Goal: Task Accomplishment & Management: Complete application form

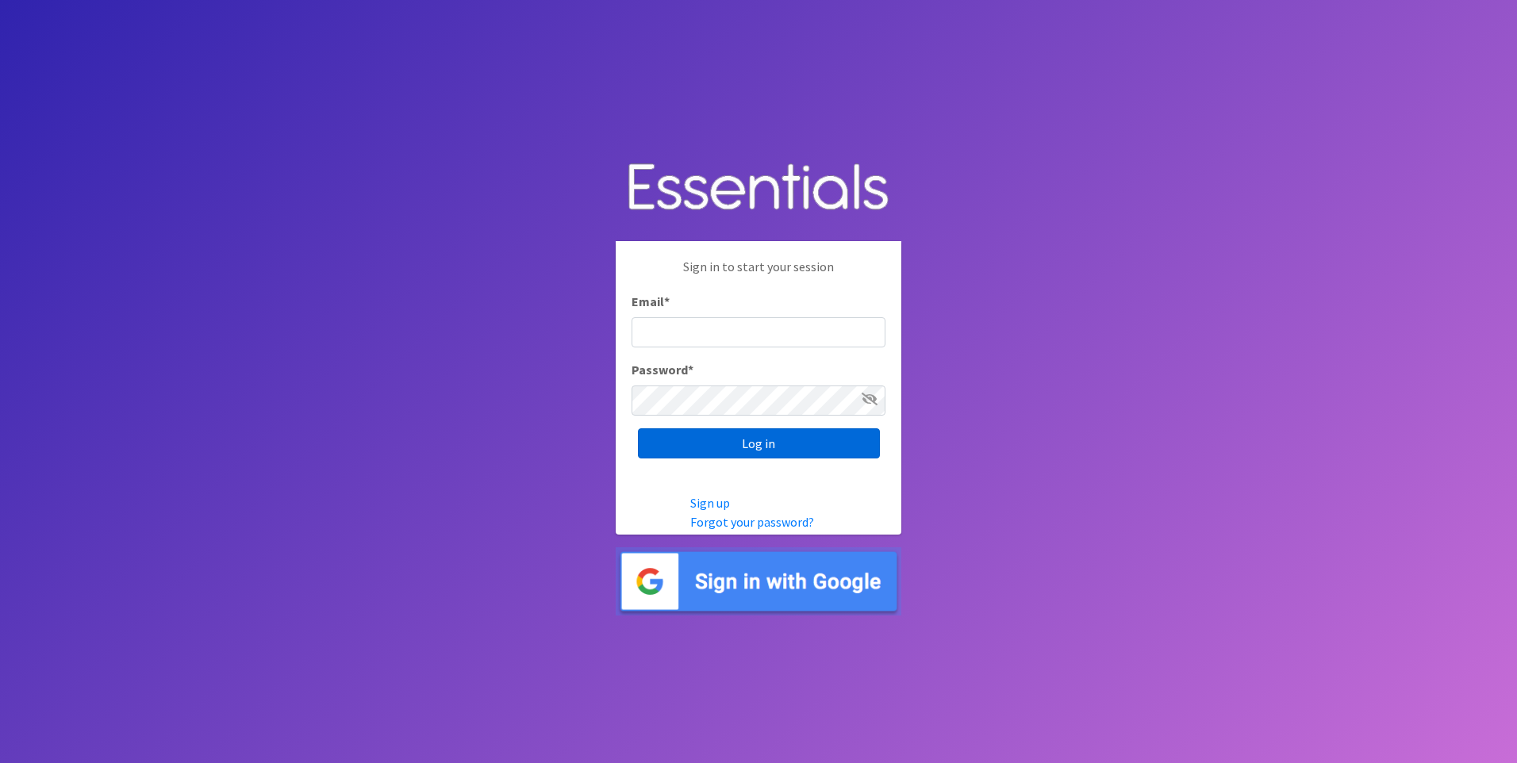
type input "kara@localpropertybuzz.com"
click at [741, 449] on input "Log in" at bounding box center [759, 443] width 242 height 30
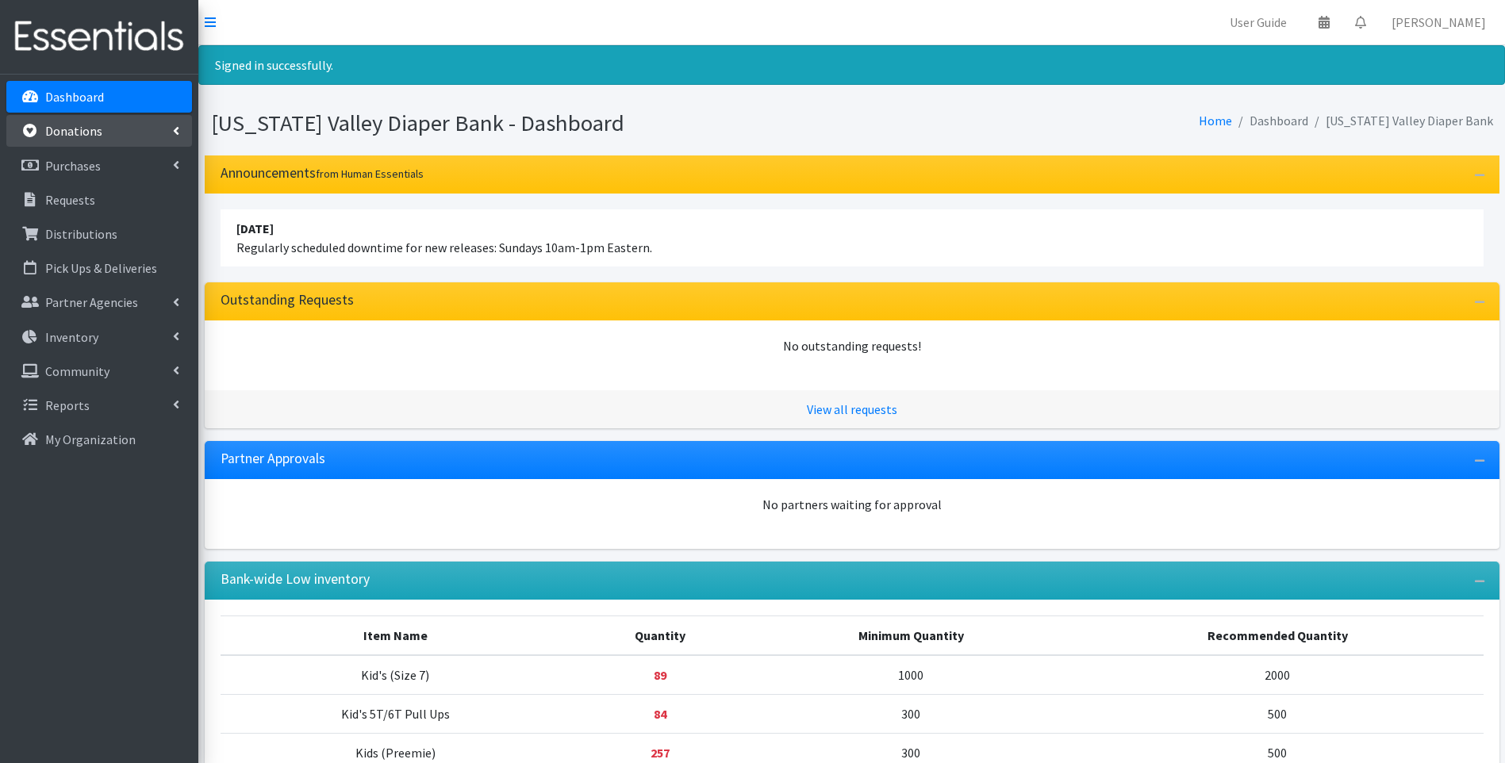
click at [82, 138] on p "Donations" at bounding box center [73, 131] width 57 height 16
click at [82, 229] on p "Purchases" at bounding box center [73, 234] width 56 height 16
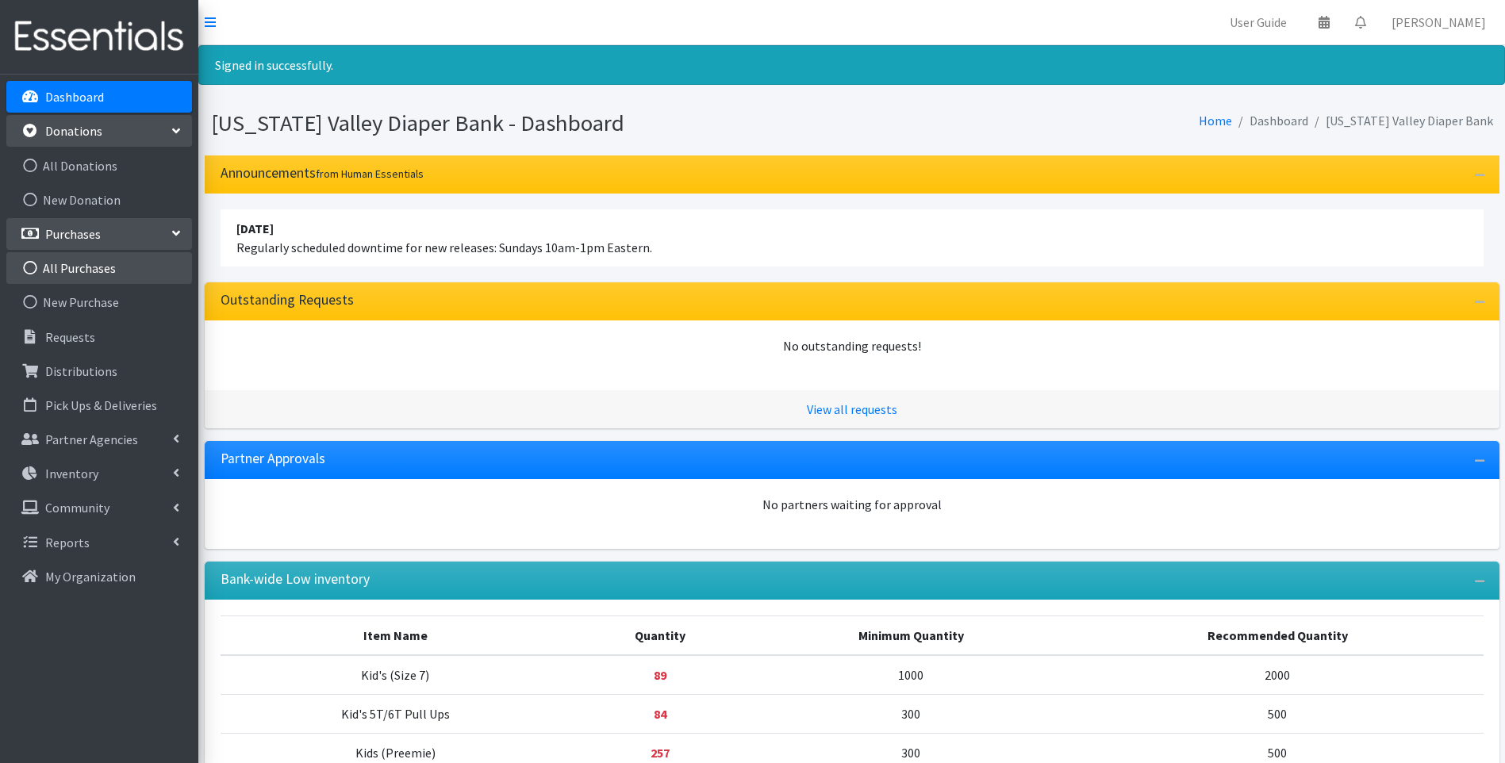
click at [90, 273] on link "All Purchases" at bounding box center [99, 268] width 186 height 32
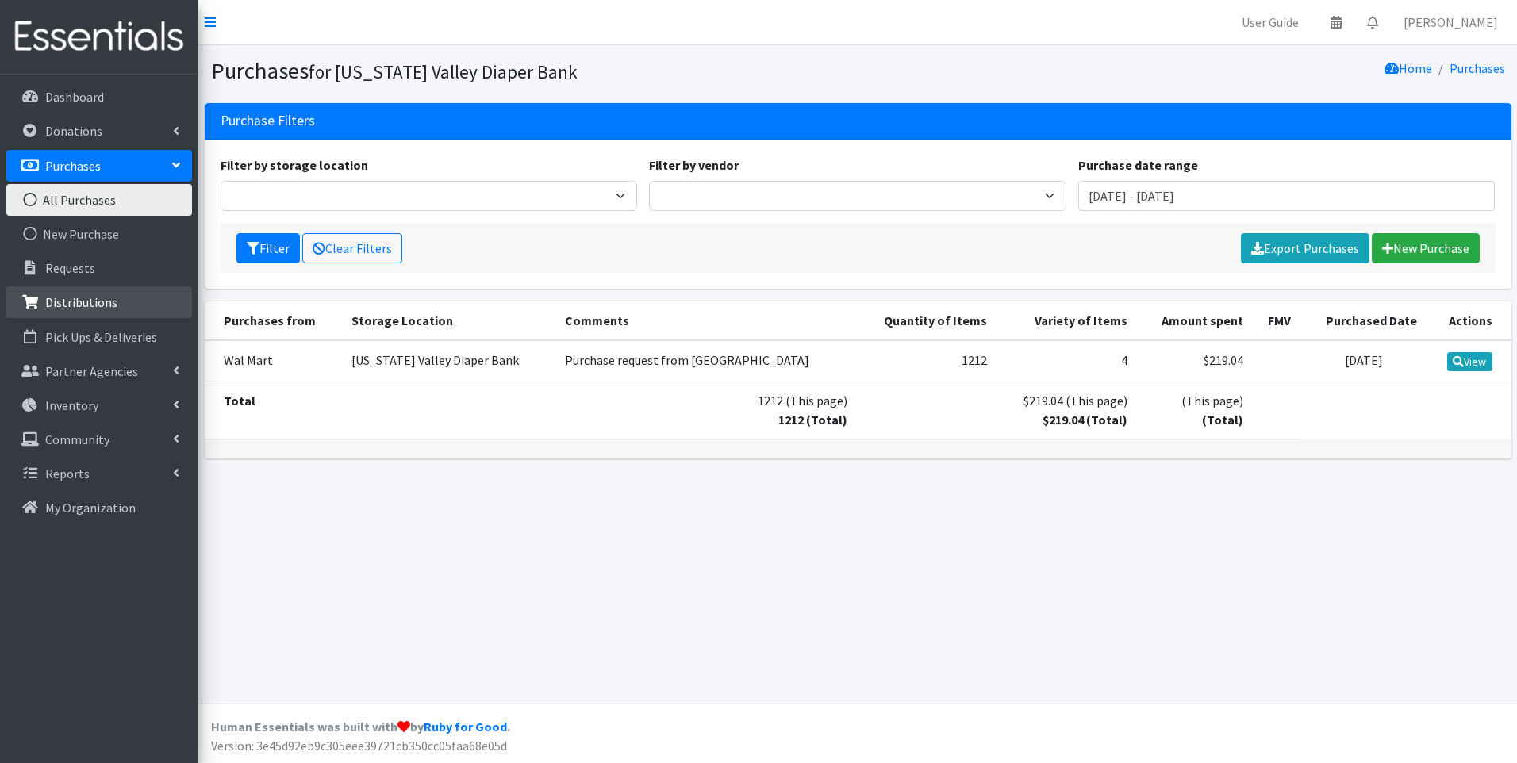
click at [70, 297] on p "Distributions" at bounding box center [81, 302] width 72 height 16
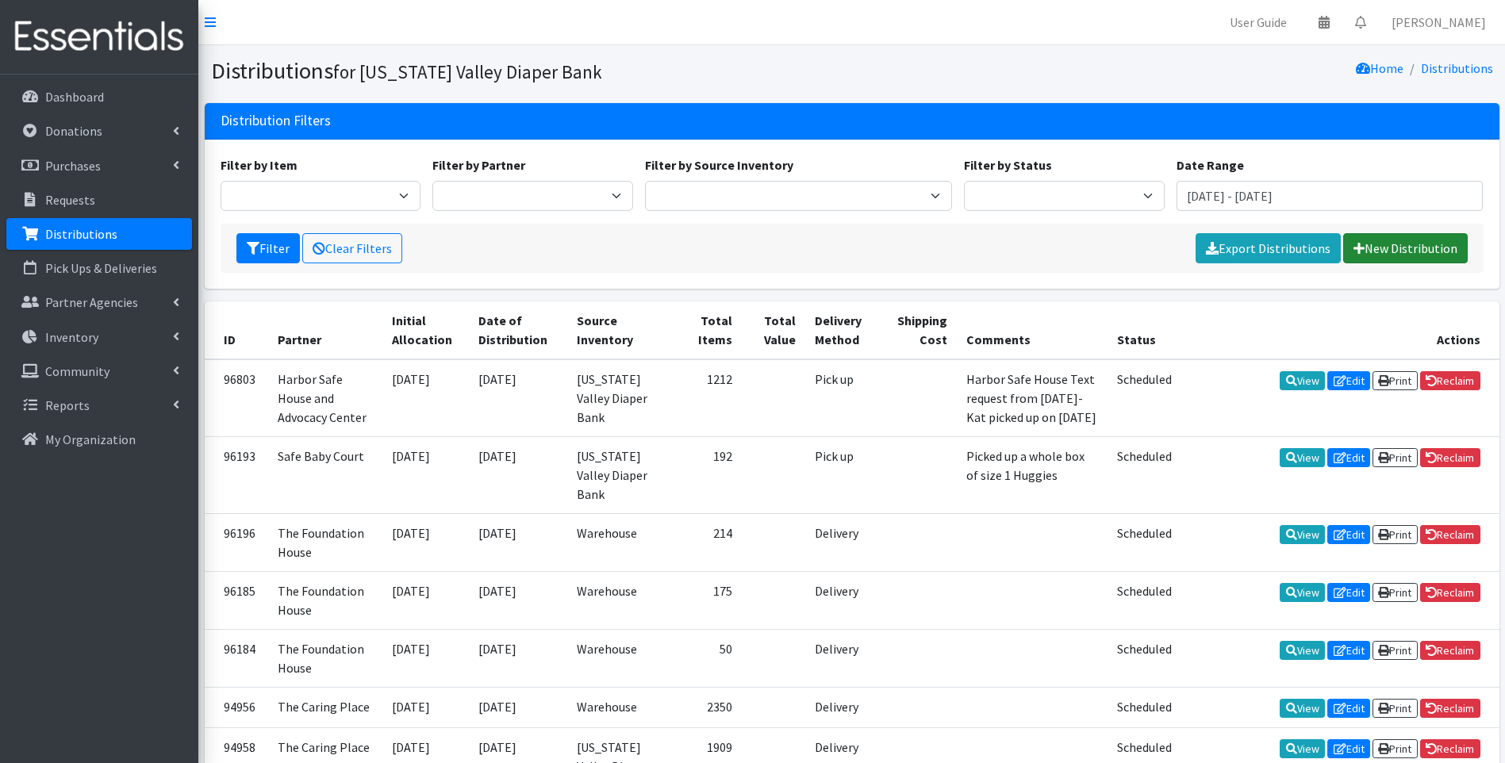
click at [1381, 255] on link "New Distribution" at bounding box center [1405, 248] width 125 height 30
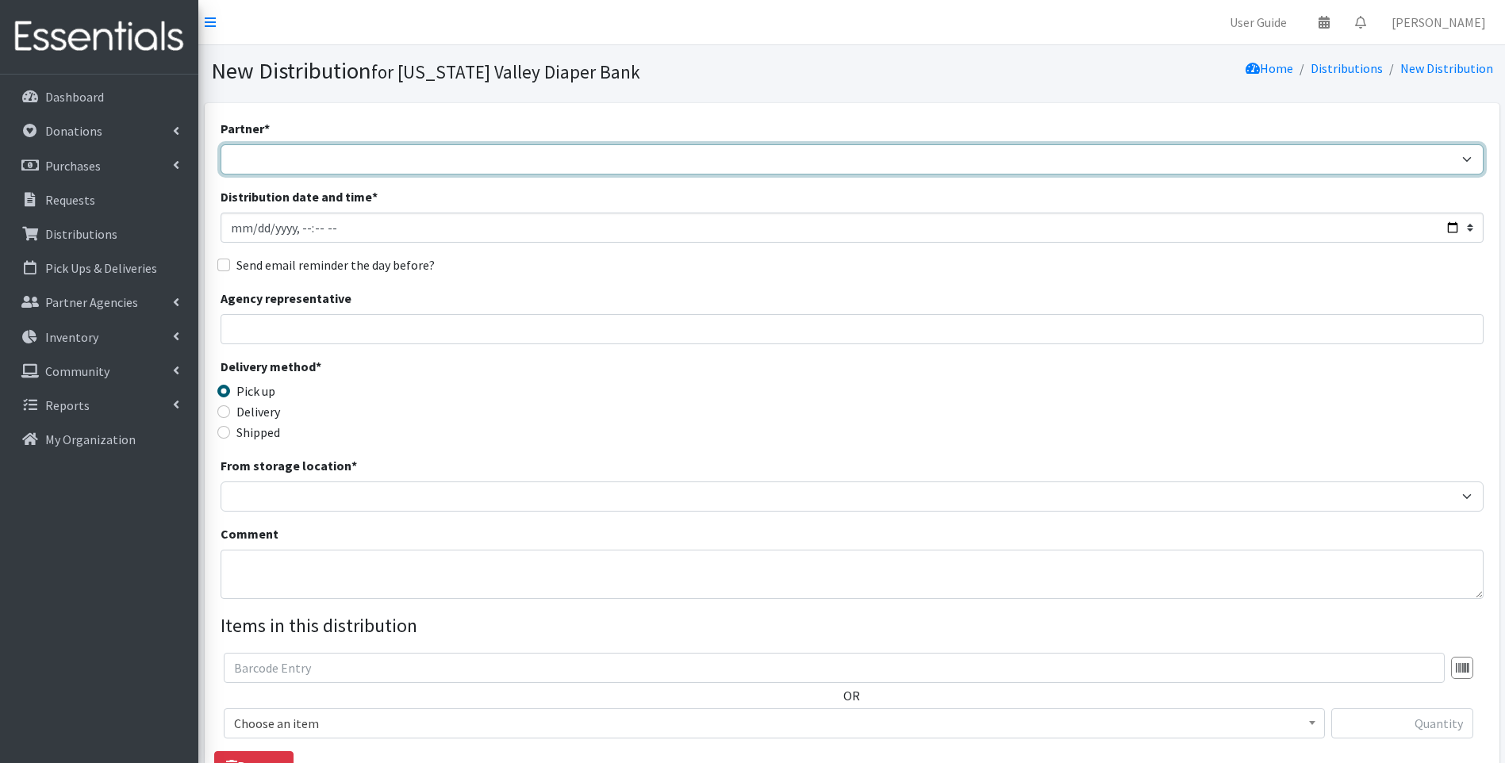
click at [287, 158] on select "Family Promise Harbor Safe House and Advocacy Center Safe Baby Court The Caring…" at bounding box center [852, 159] width 1263 height 30
select select "4509"
click at [221, 144] on select "Family Promise Harbor Safe House and Advocacy Center Safe Baby Court The Caring…" at bounding box center [852, 159] width 1263 height 30
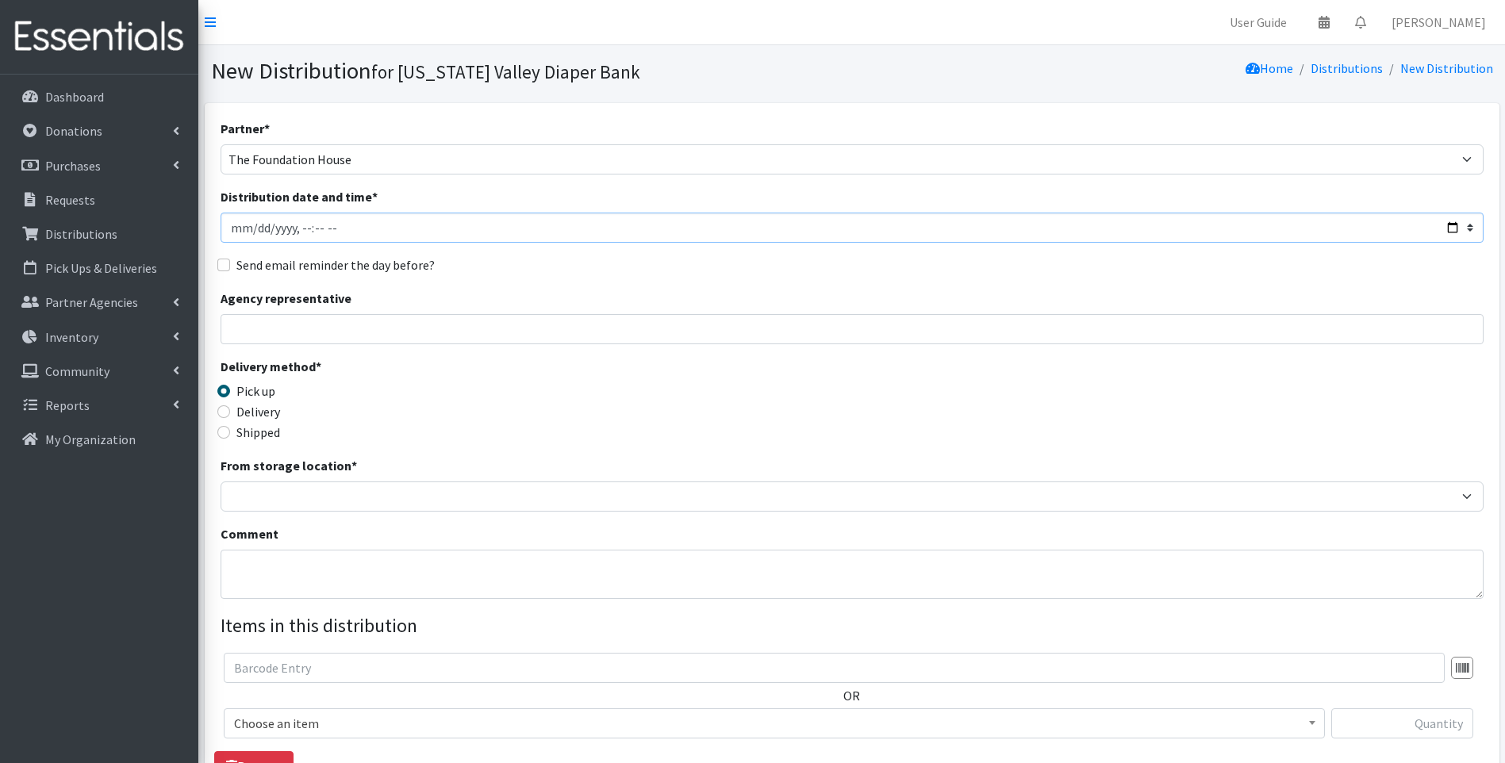
click at [248, 227] on input "Distribution date and time *" at bounding box center [852, 228] width 1263 height 30
click at [258, 227] on input "Distribution date and time *" at bounding box center [852, 228] width 1263 height 30
type input "2025-09-19T23:59"
click at [349, 228] on input "Distribution date and time *" at bounding box center [852, 228] width 1263 height 30
click at [390, 290] on div "Agency representative" at bounding box center [852, 317] width 1263 height 56
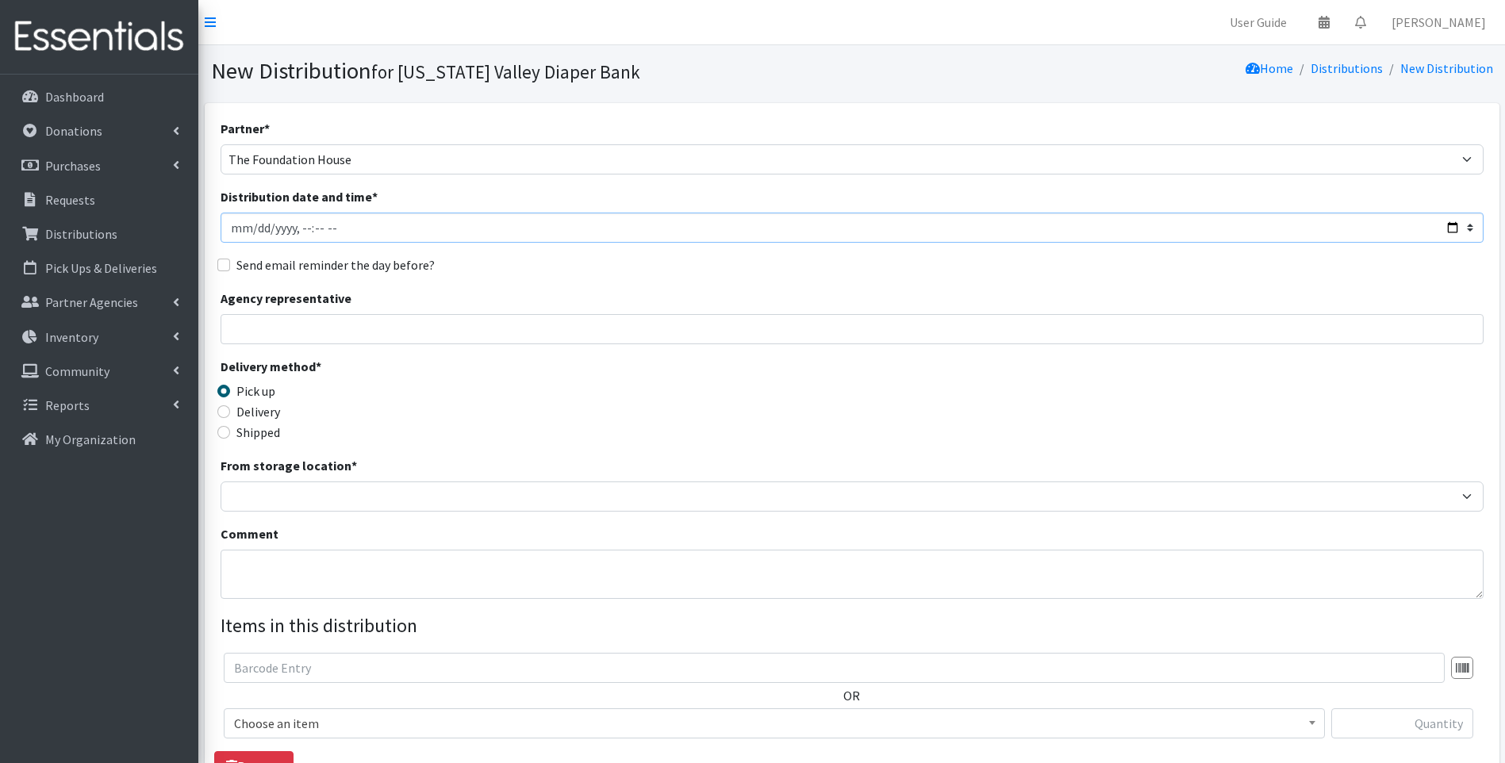
drag, startPoint x: 346, startPoint y: 223, endPoint x: 333, endPoint y: 226, distance: 13.1
click at [333, 226] on input "Distribution date and time *" at bounding box center [852, 228] width 1263 height 30
click at [339, 325] on input "Agency representative" at bounding box center [852, 329] width 1263 height 30
type input "Laura Wright"
click at [227, 413] on input "Delivery" at bounding box center [223, 411] width 13 height 13
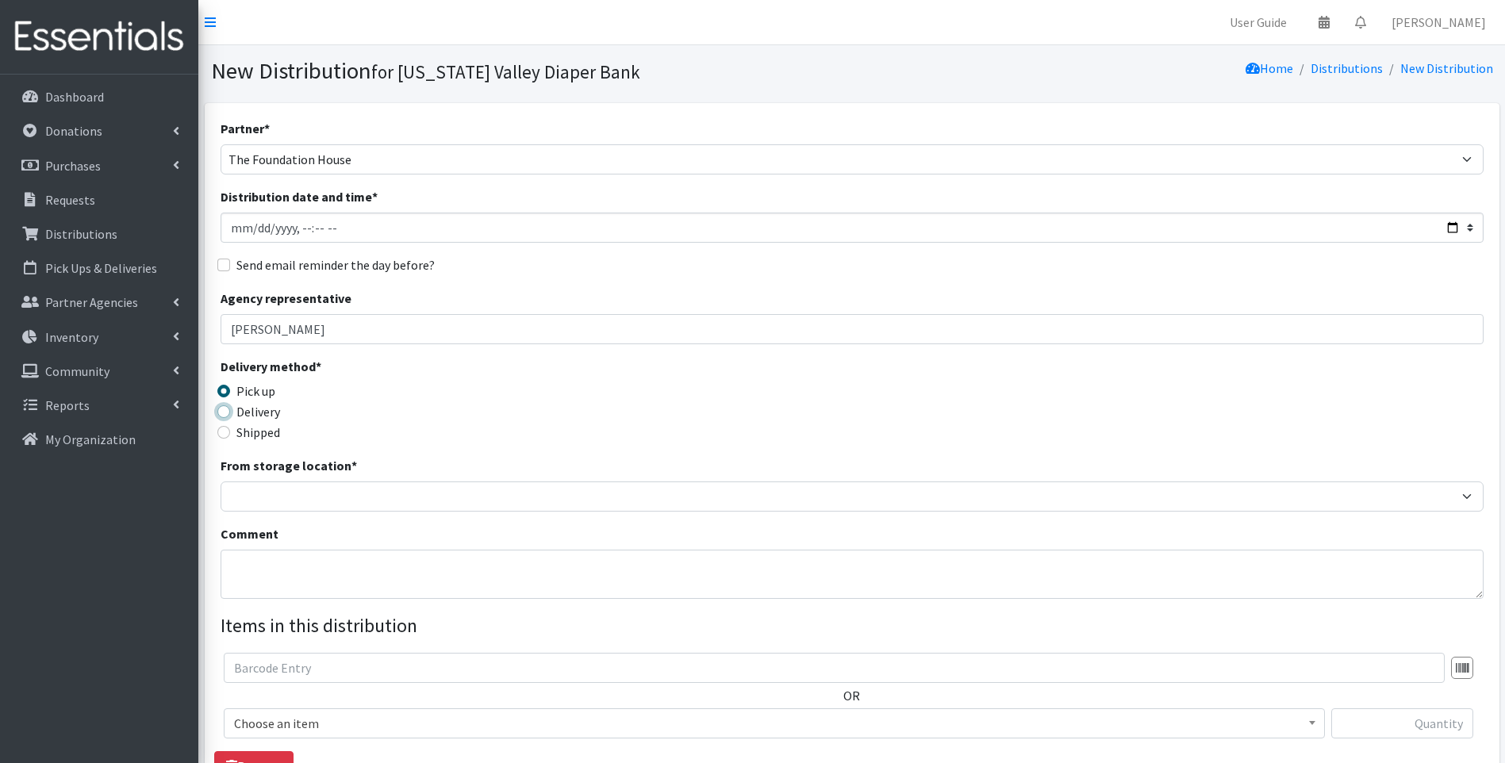
radio input "true"
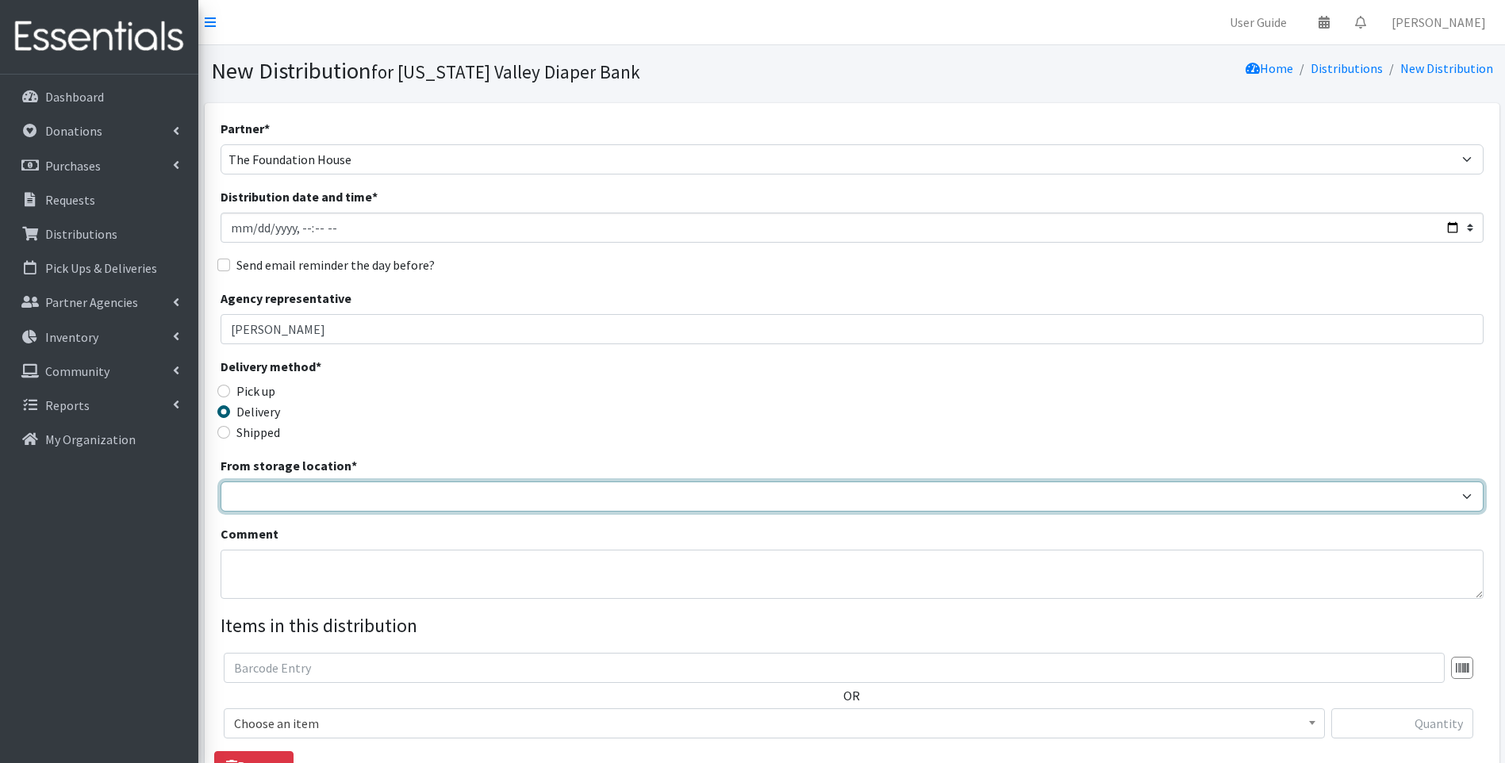
click at [270, 500] on select "Tennessee Valley Diaper Bank The Community Foundation Warehouse" at bounding box center [852, 497] width 1263 height 30
select select "479"
click at [221, 482] on select "Tennessee Valley Diaper Bank The Community Foundation Warehouse" at bounding box center [852, 497] width 1263 height 30
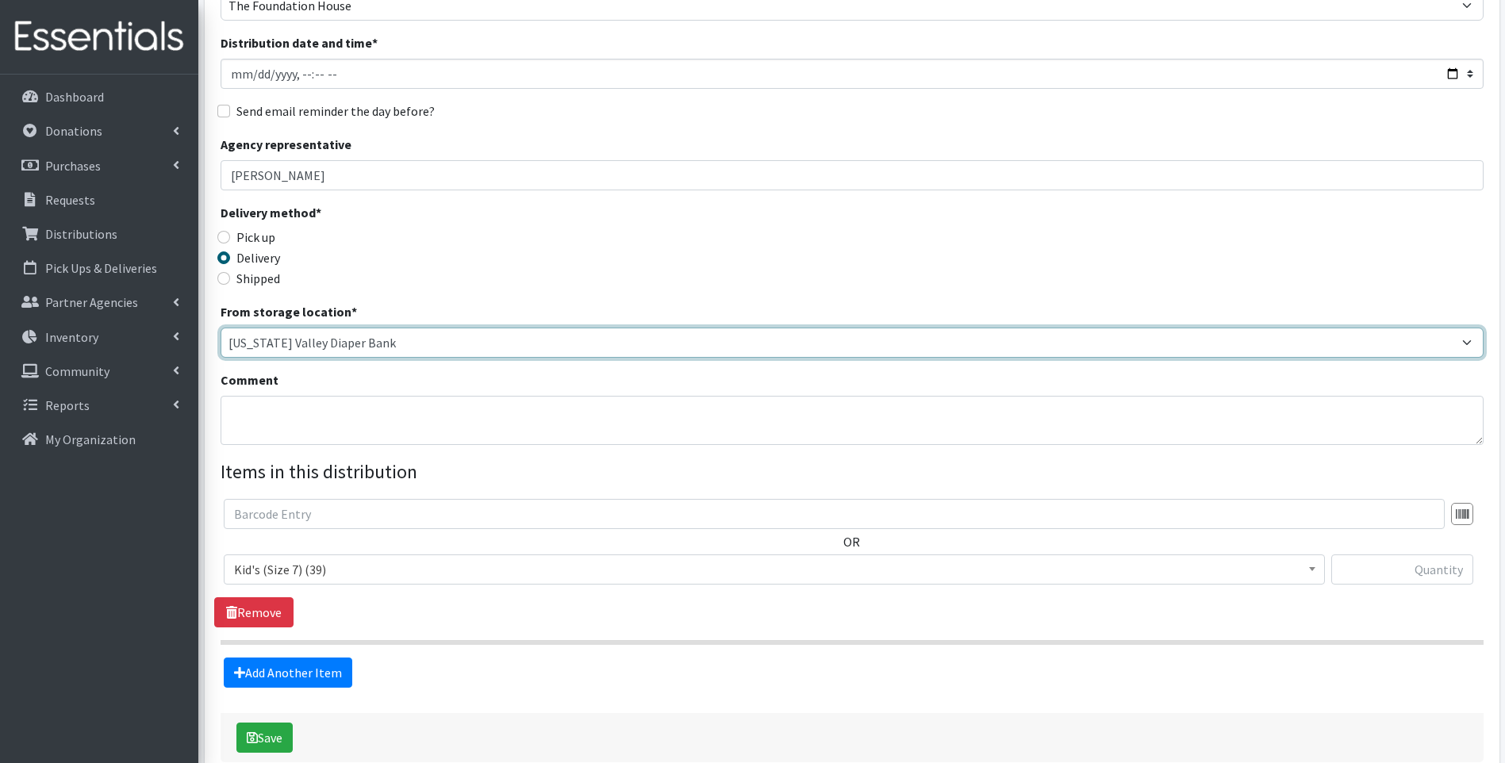
scroll to position [159, 0]
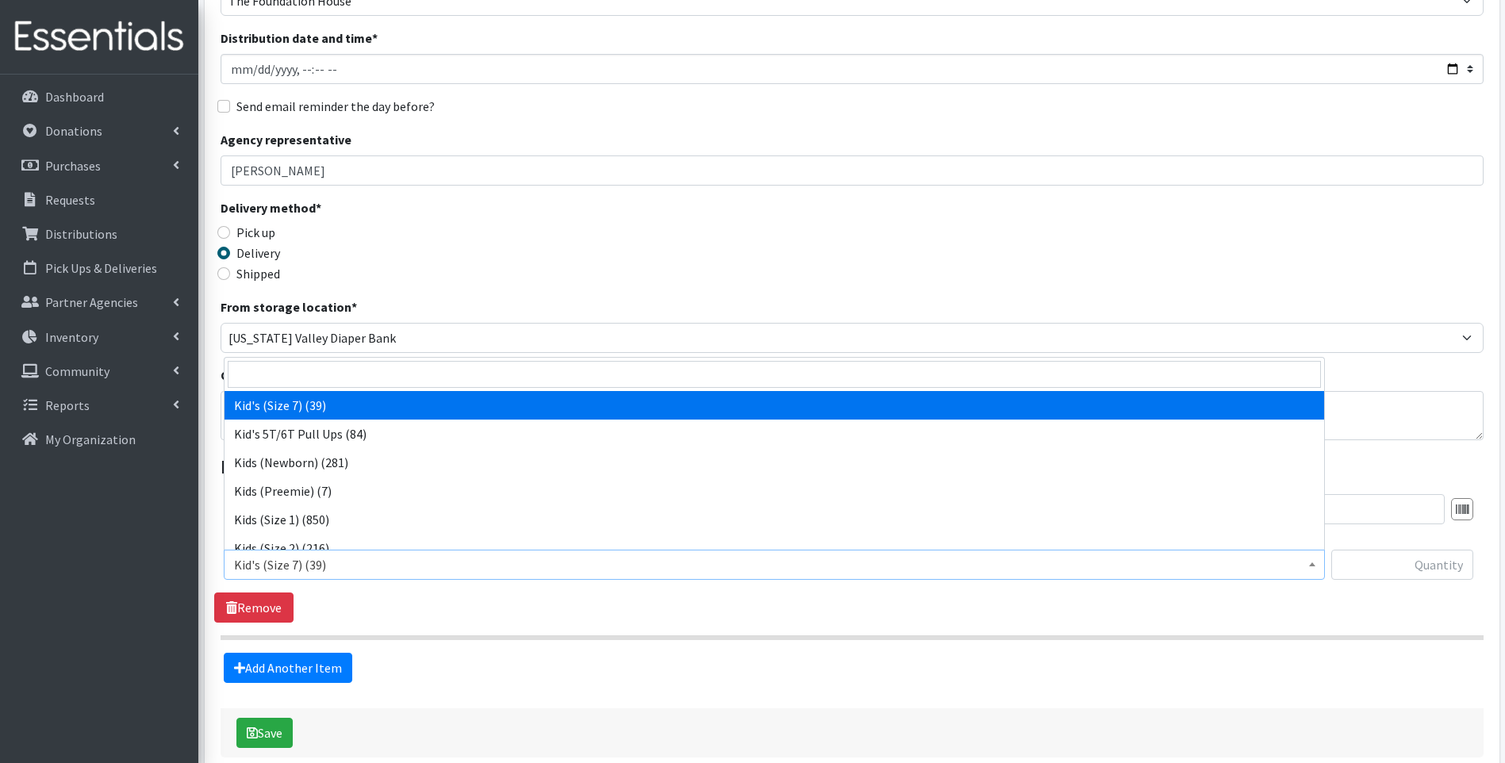
click at [352, 571] on span "Kid's (Size 7) (39)" at bounding box center [774, 565] width 1081 height 22
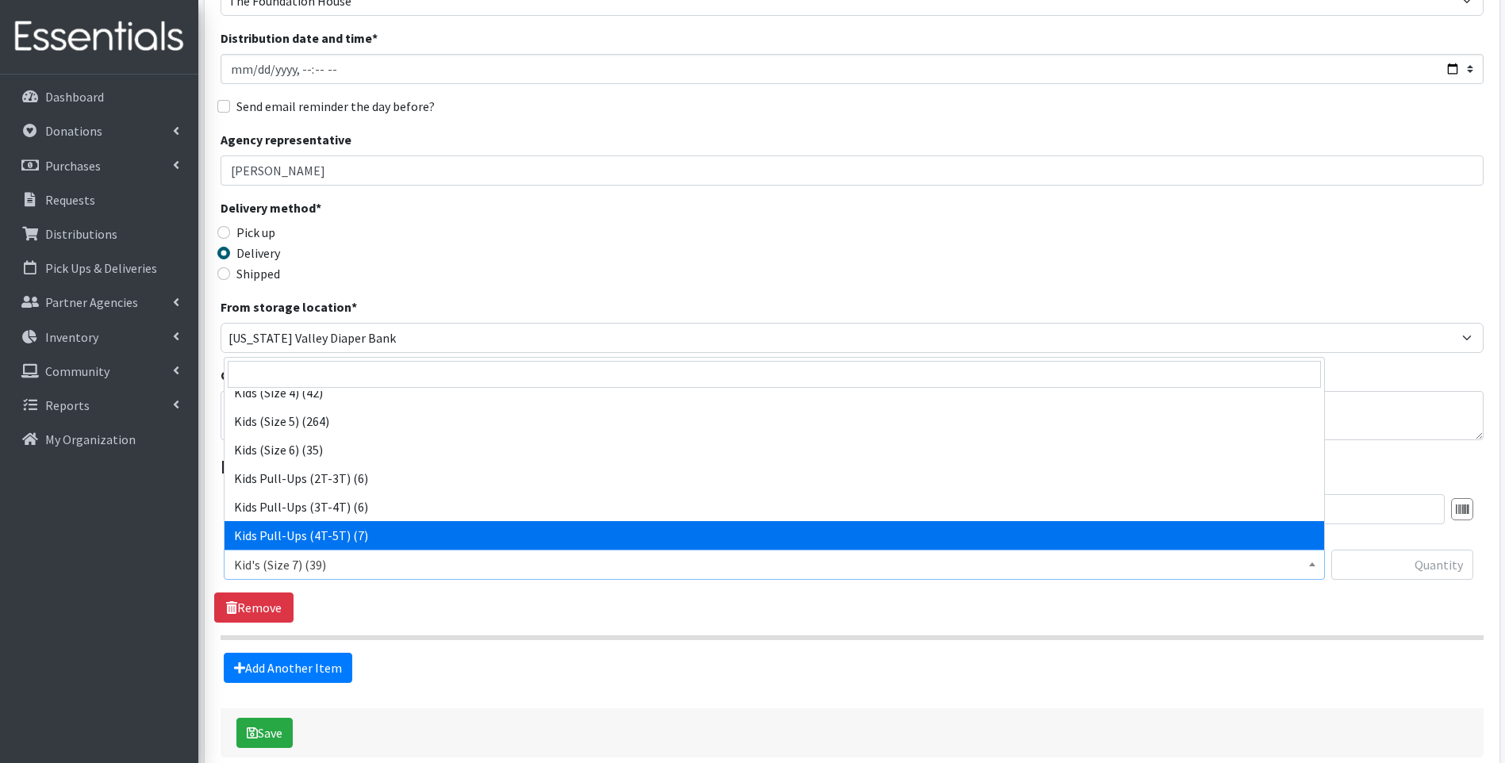
scroll to position [238, 0]
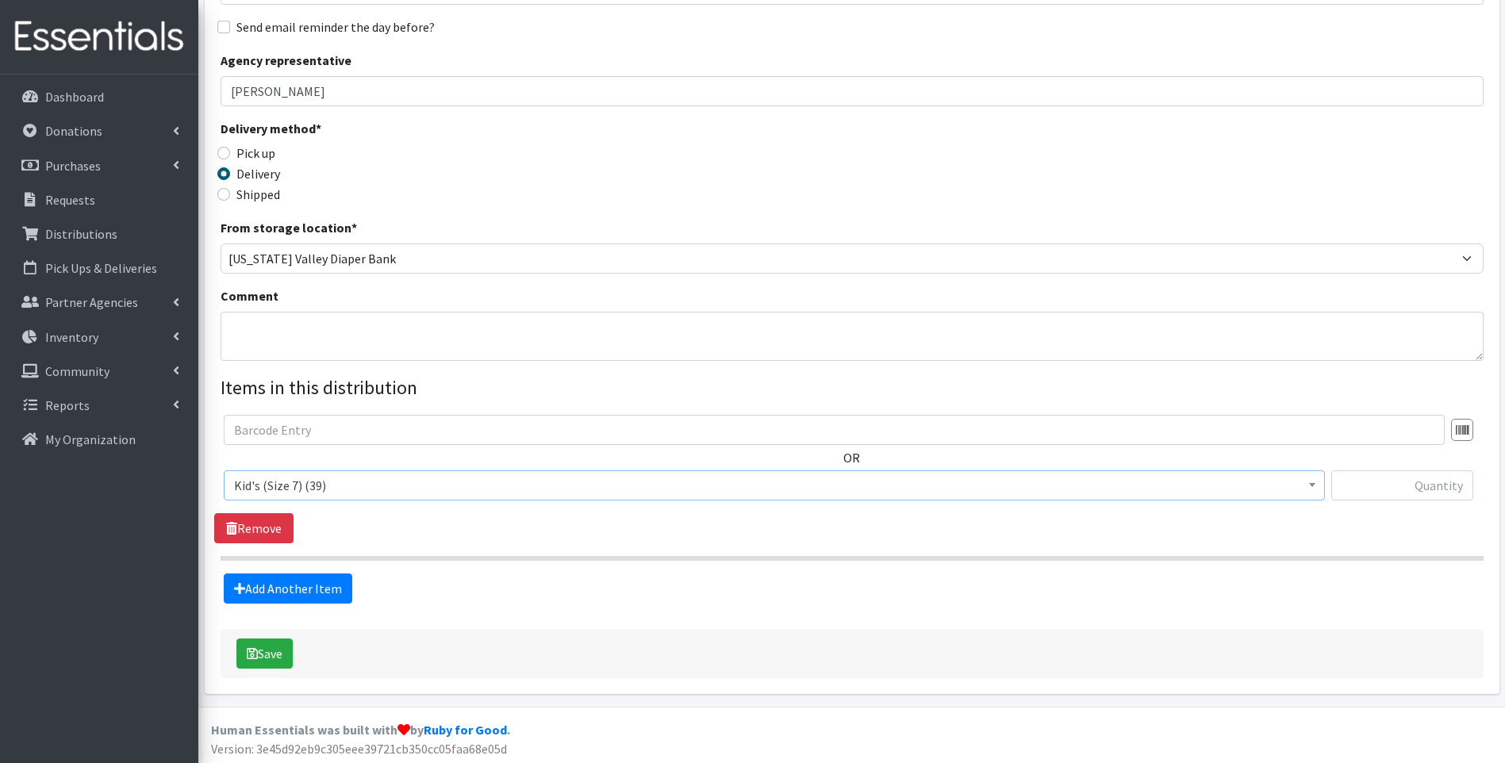
click at [358, 490] on span "Kid's (Size 7) (39)" at bounding box center [774, 485] width 1081 height 22
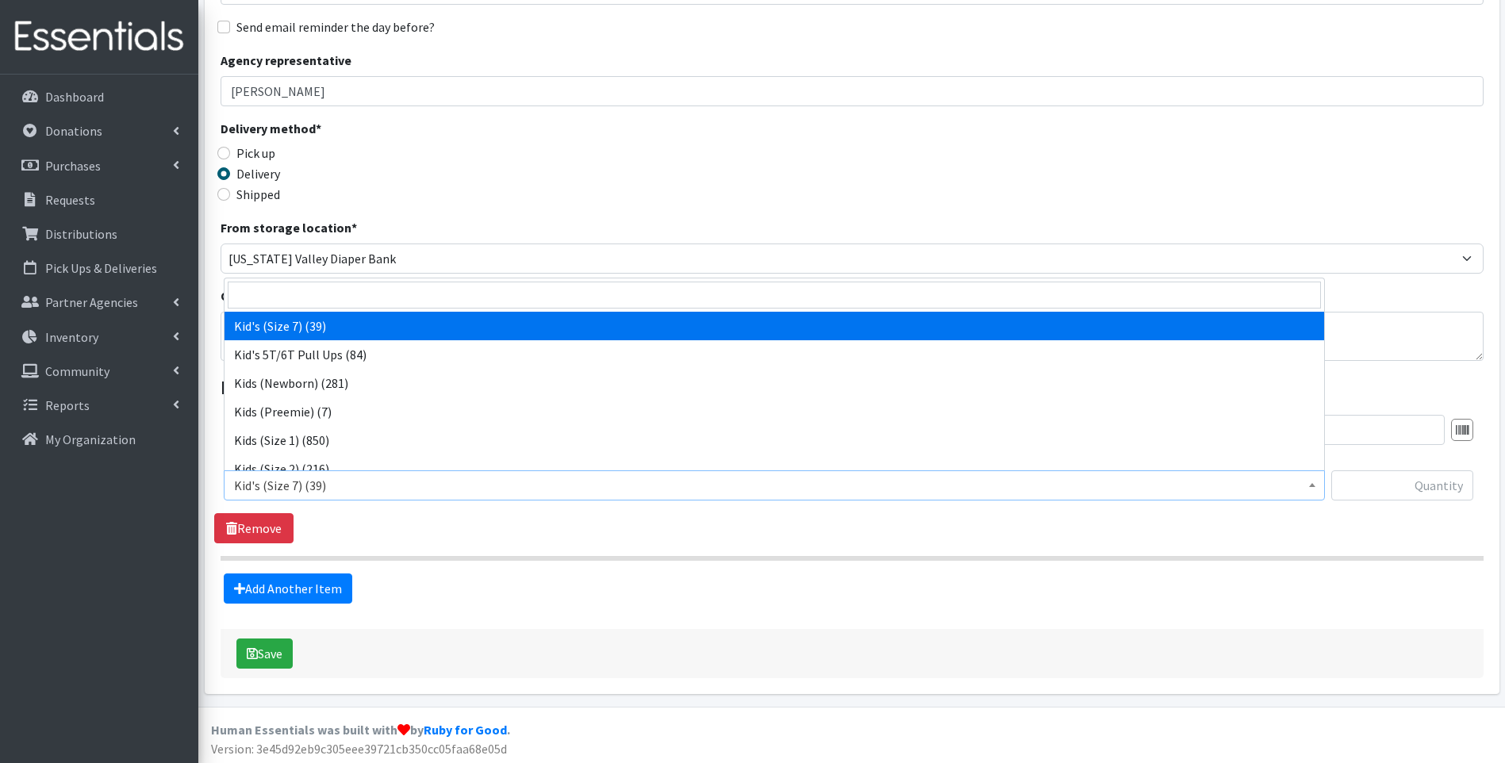
click at [359, 490] on span "Kid's (Size 7) (39)" at bounding box center [774, 485] width 1081 height 22
click at [1386, 483] on input "text" at bounding box center [1402, 486] width 142 height 30
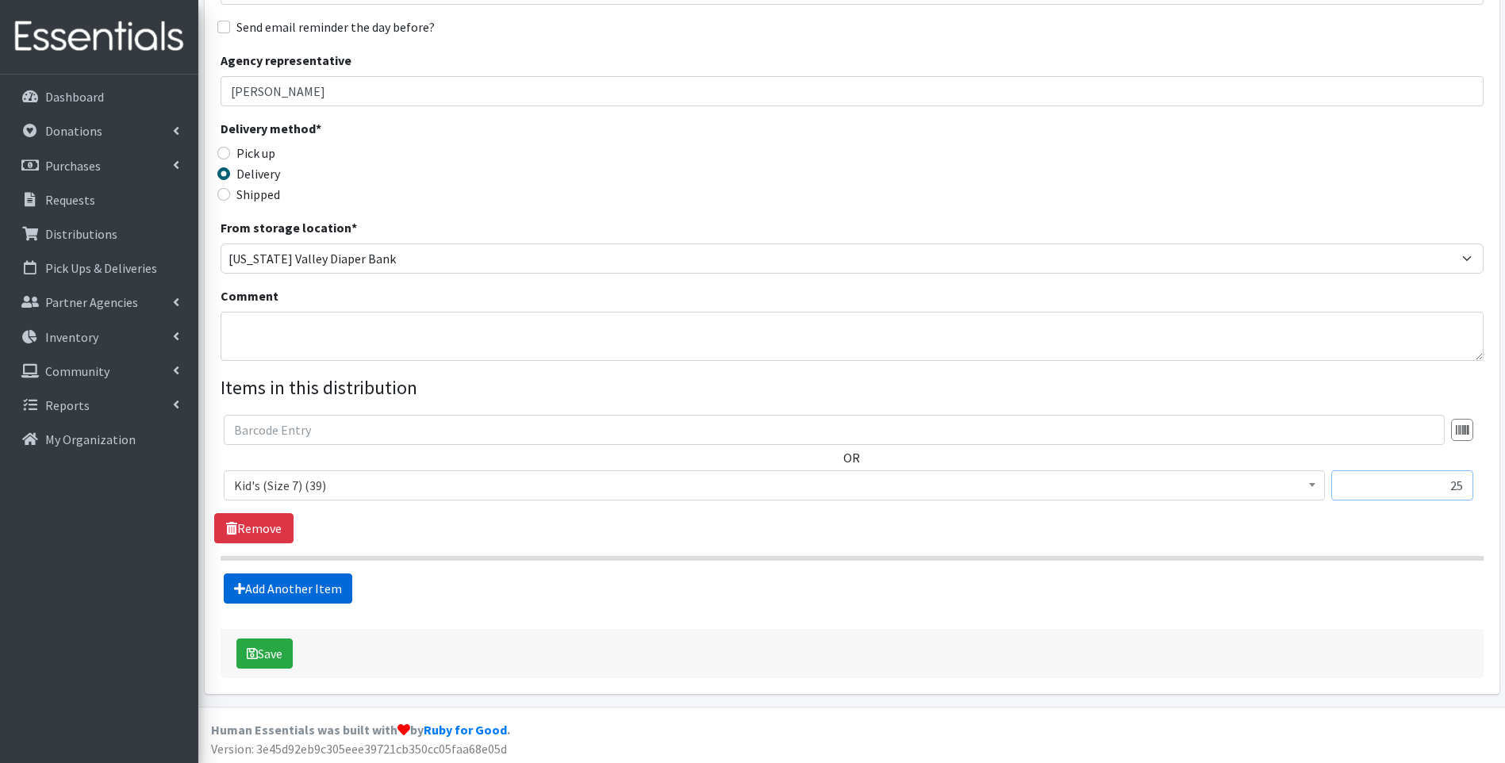
type input "25"
click at [294, 582] on link "Add Another Item" at bounding box center [288, 589] width 129 height 30
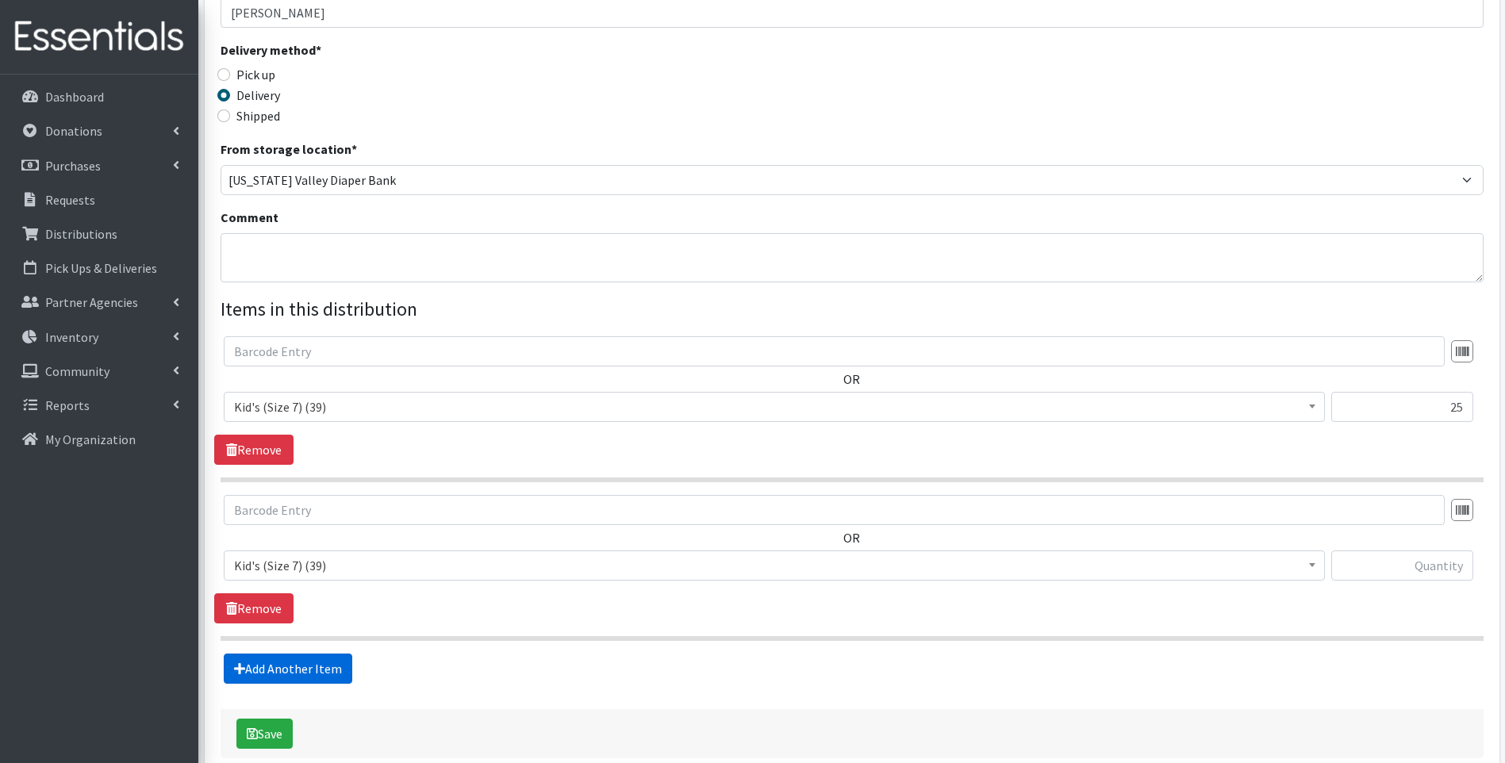
scroll to position [400, 0]
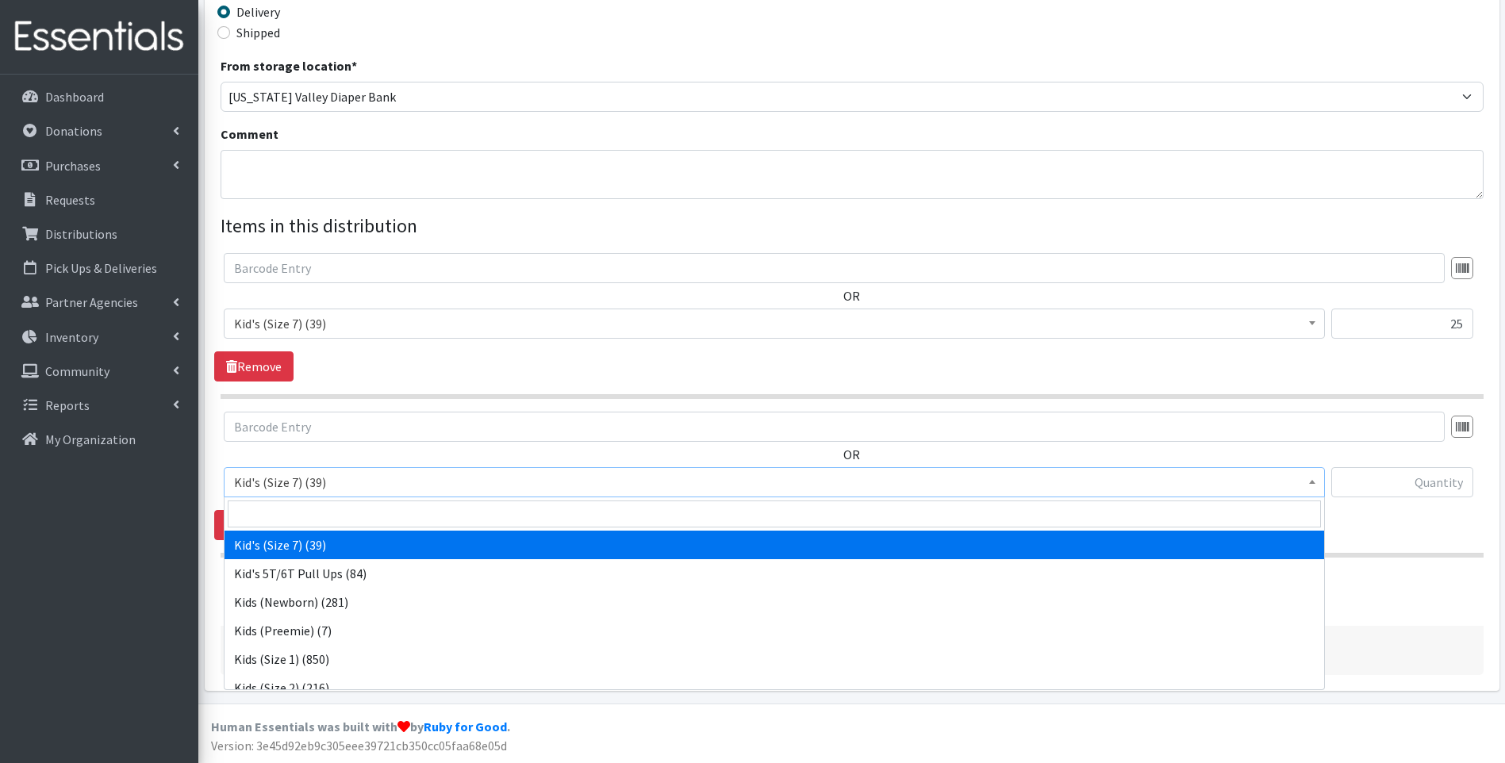
click at [410, 492] on span "Kid's (Size 7) (39)" at bounding box center [774, 482] width 1081 height 22
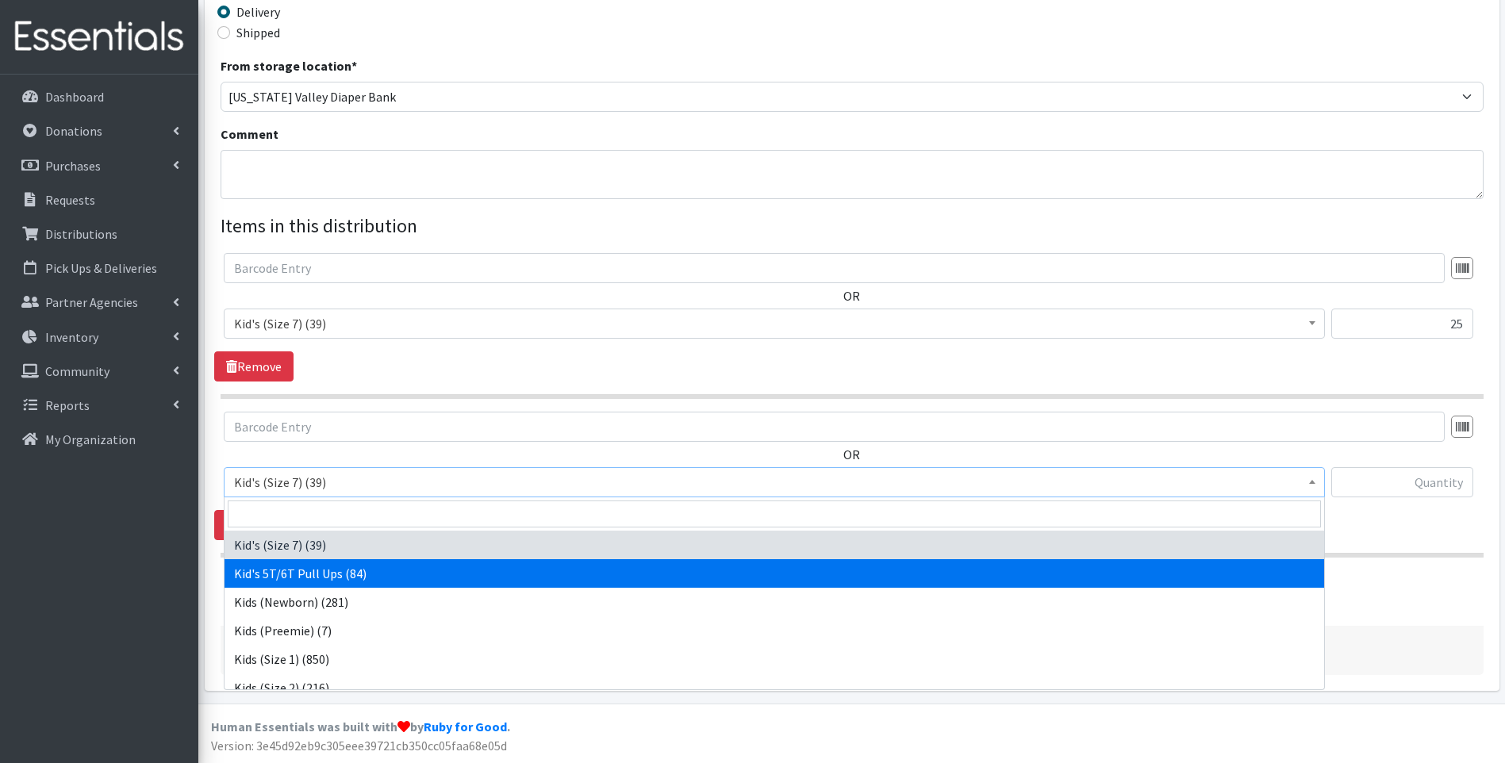
select select "13846"
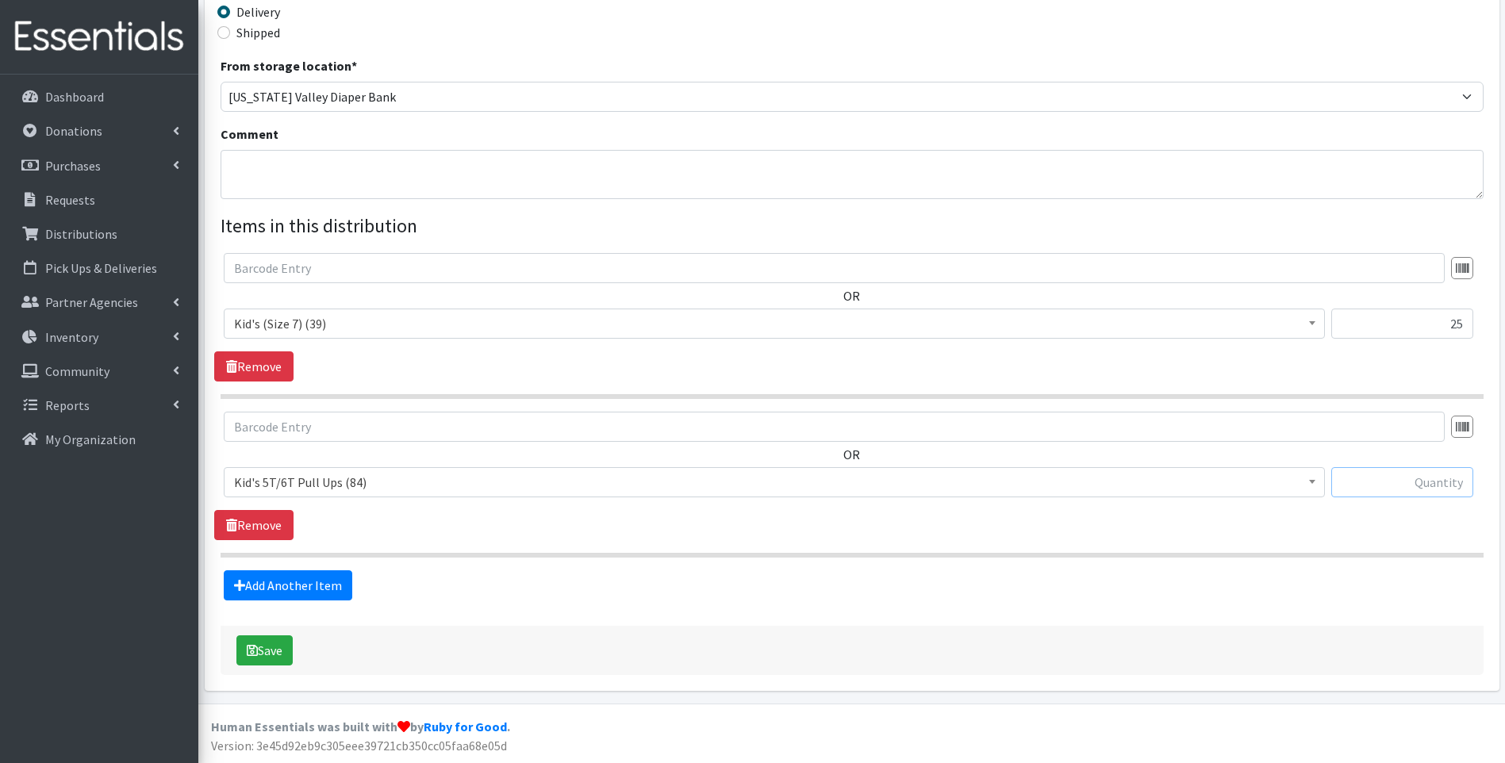
click at [1388, 494] on input "text" at bounding box center [1402, 482] width 142 height 30
type input "30"
click at [294, 578] on link "Add Another Item" at bounding box center [288, 586] width 129 height 30
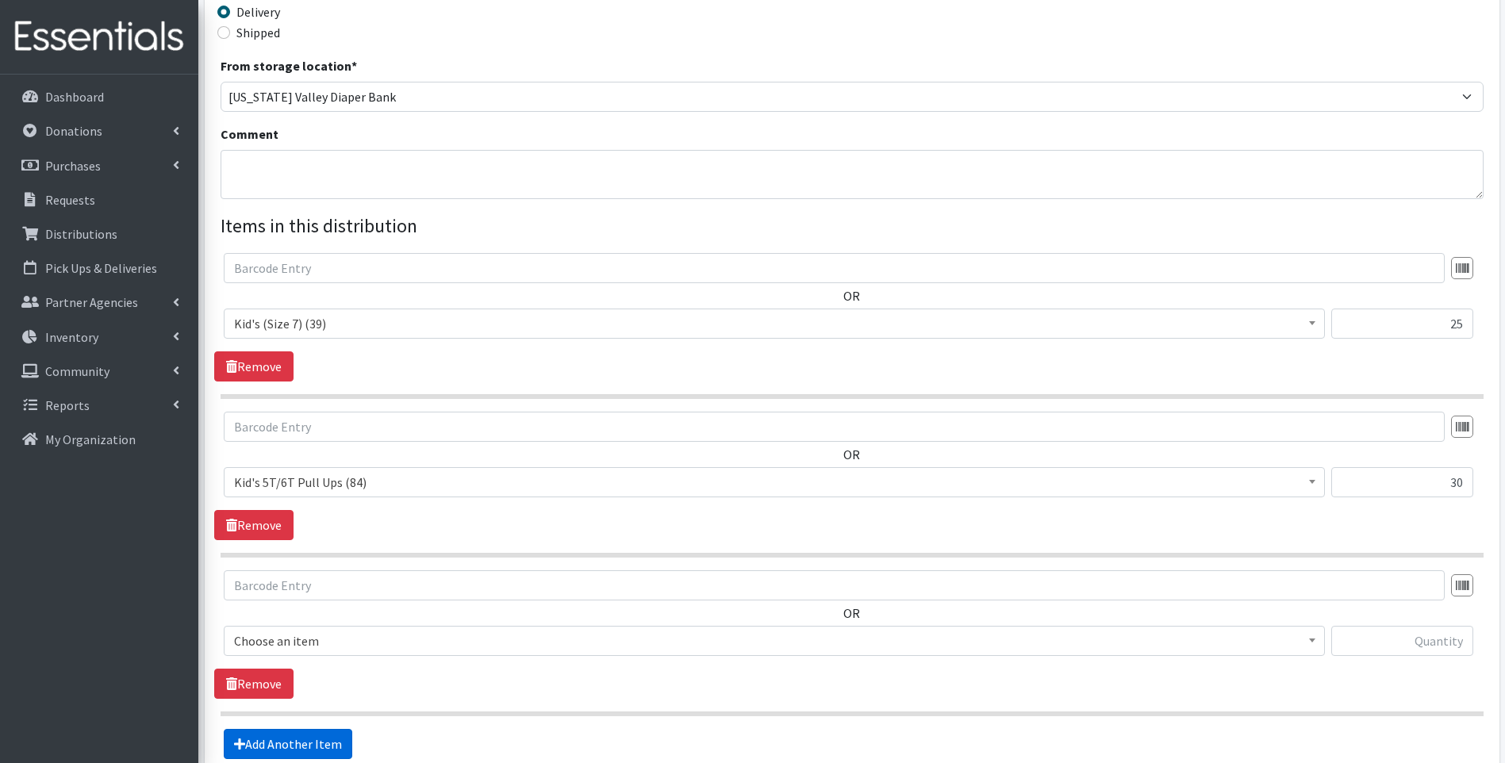
scroll to position [559, 0]
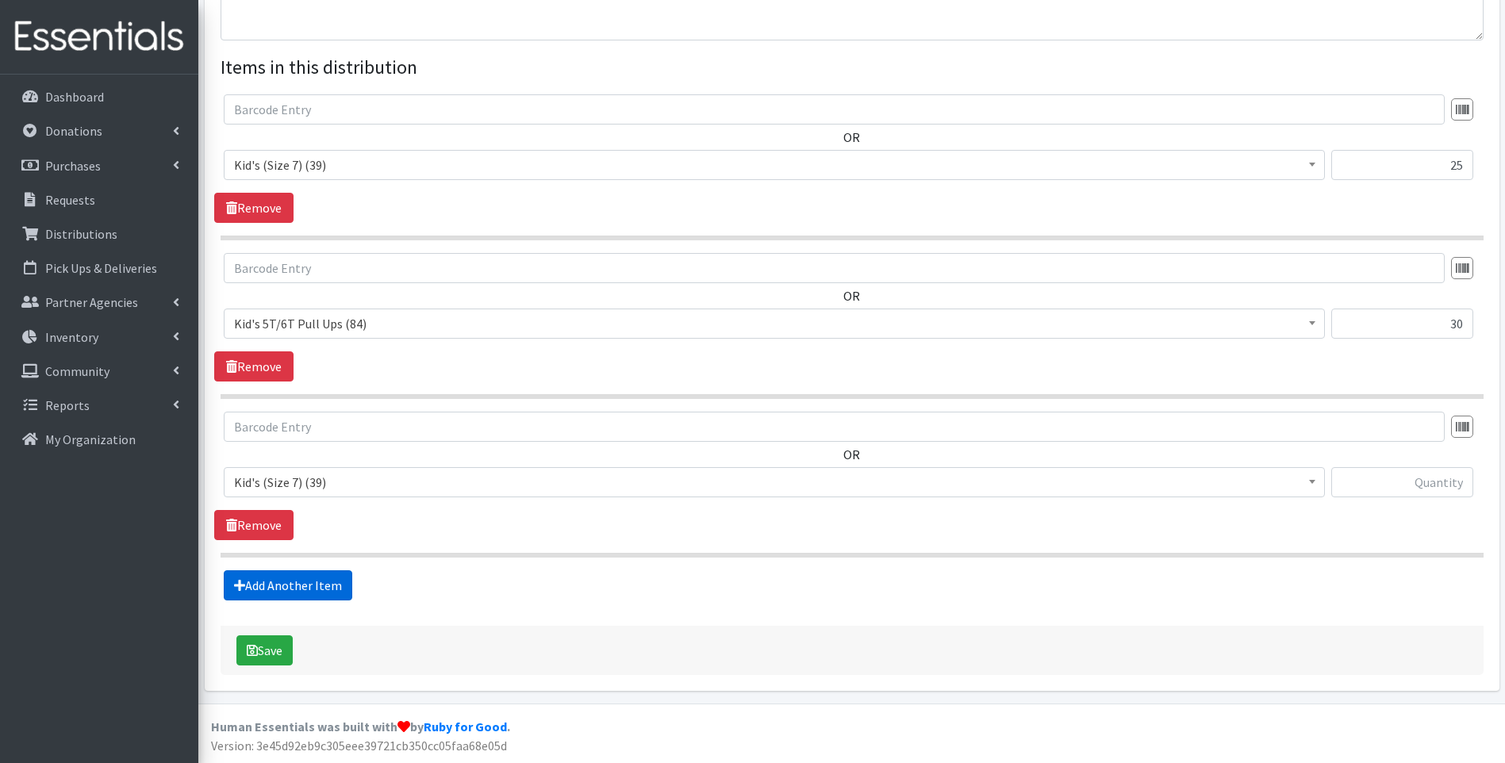
click at [294, 578] on link "Add Another Item" at bounding box center [288, 586] width 129 height 30
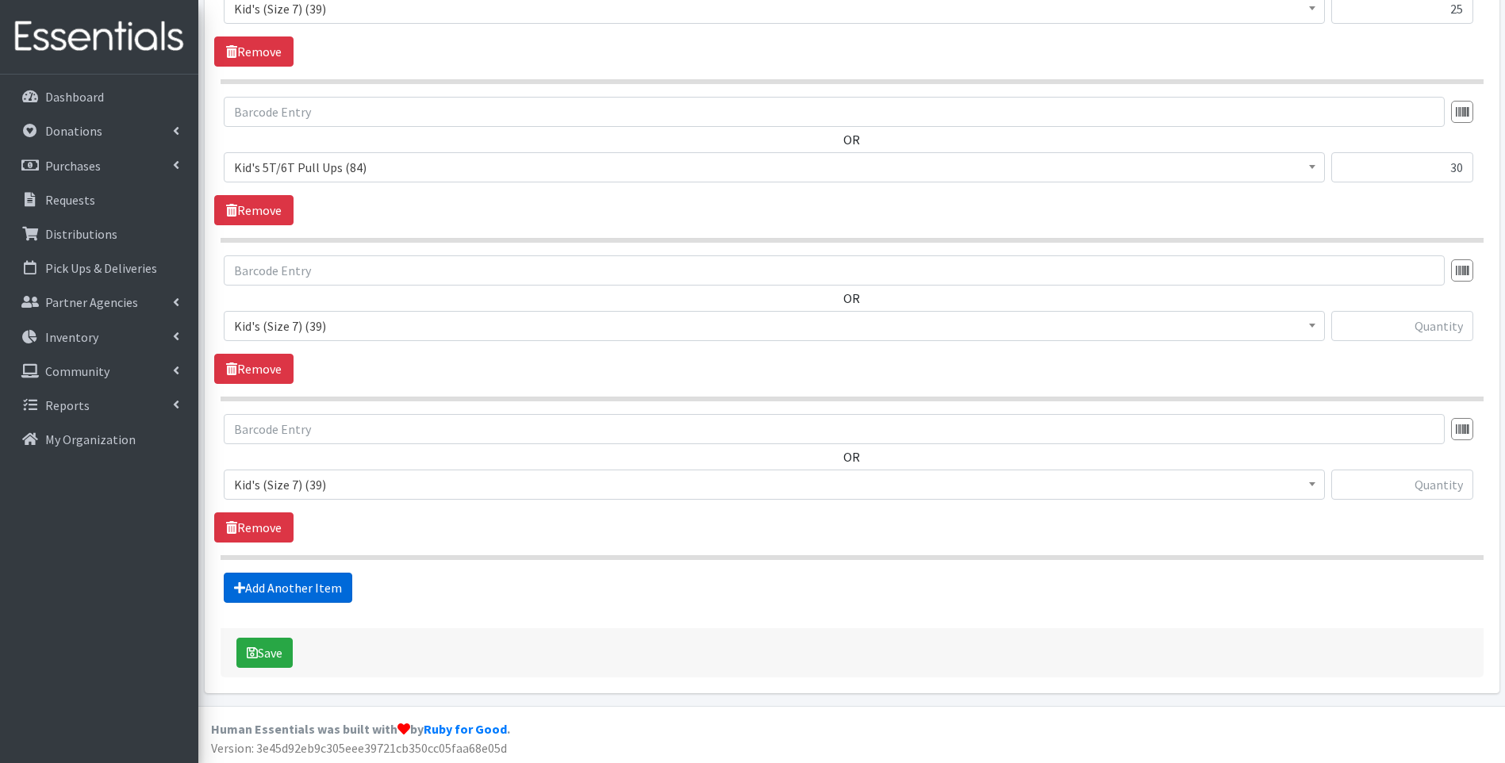
scroll to position [717, 0]
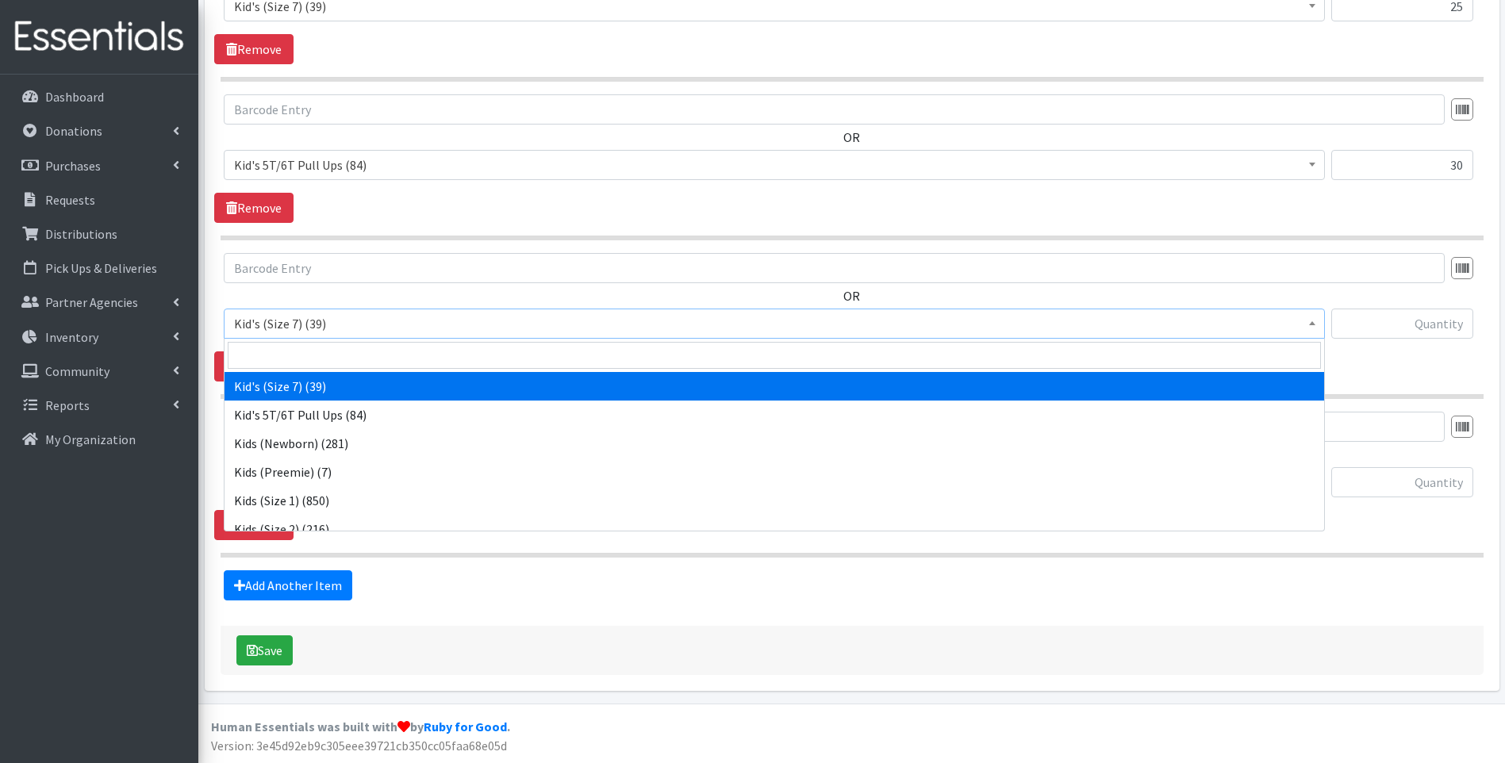
click at [533, 337] on span "Kid's (Size 7) (39)" at bounding box center [774, 324] width 1101 height 30
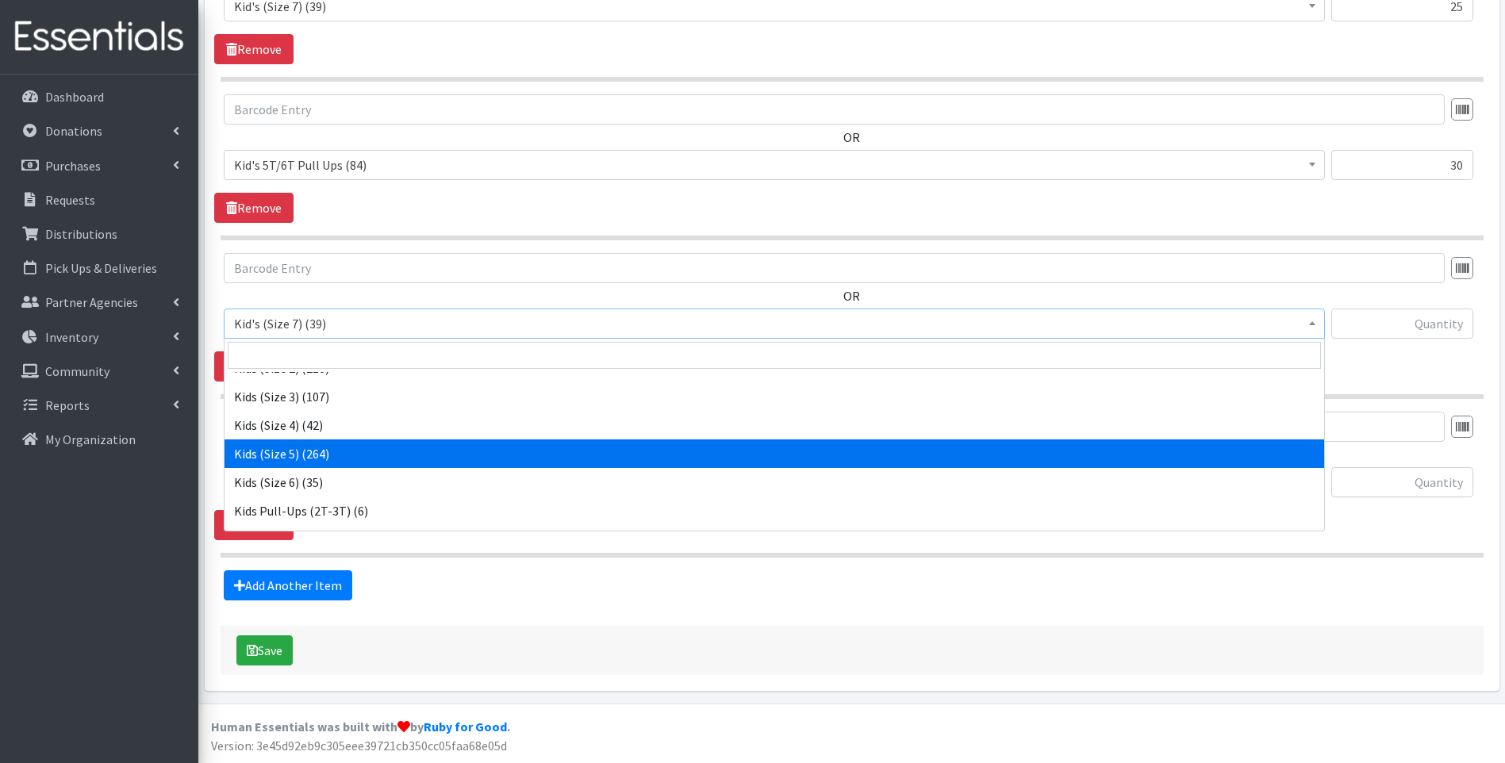
scroll to position [133, 0]
select select "13180"
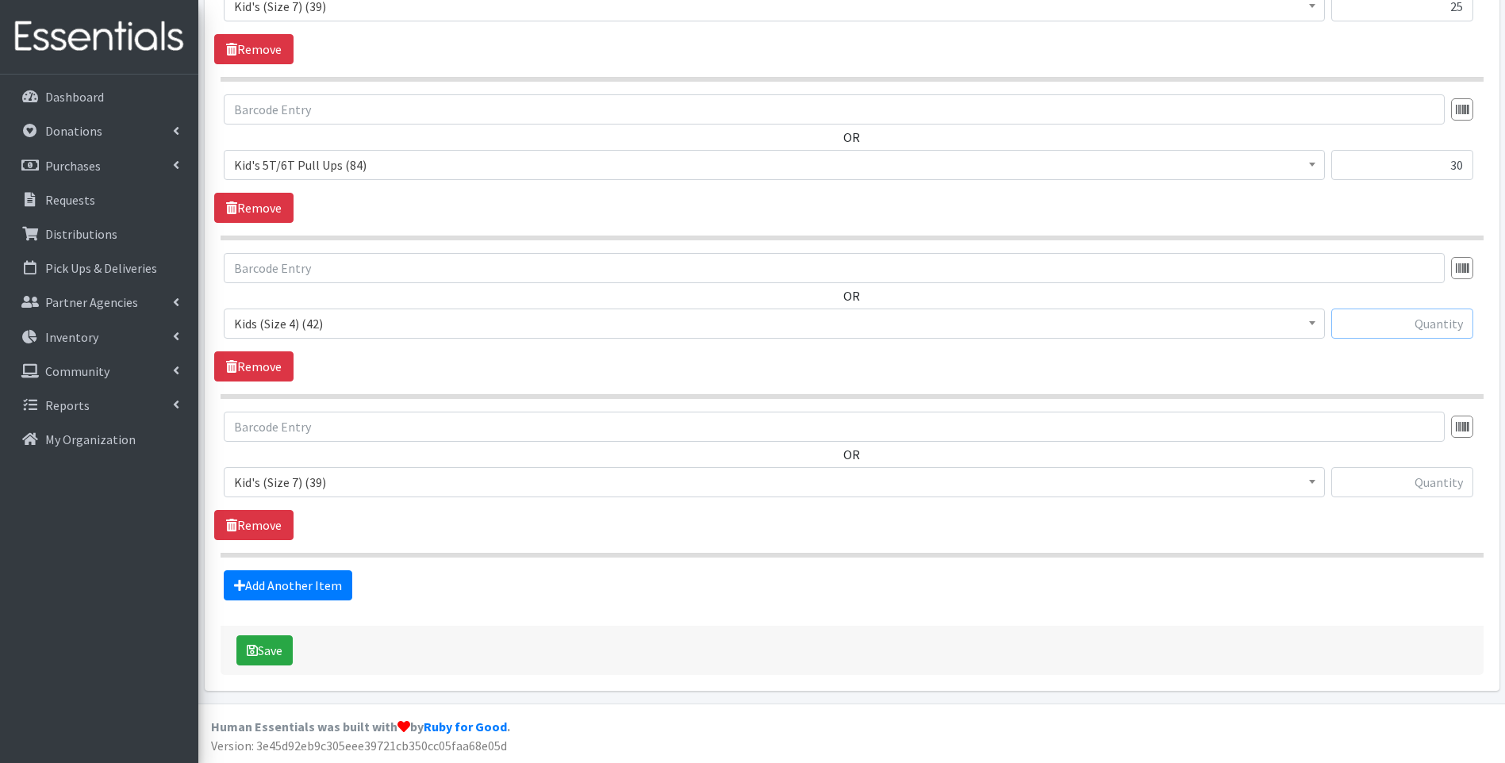
click at [1466, 326] on input "text" at bounding box center [1402, 324] width 142 height 30
type input "25"
click at [350, 490] on span "Kid's (Size 7) (39)" at bounding box center [774, 482] width 1081 height 22
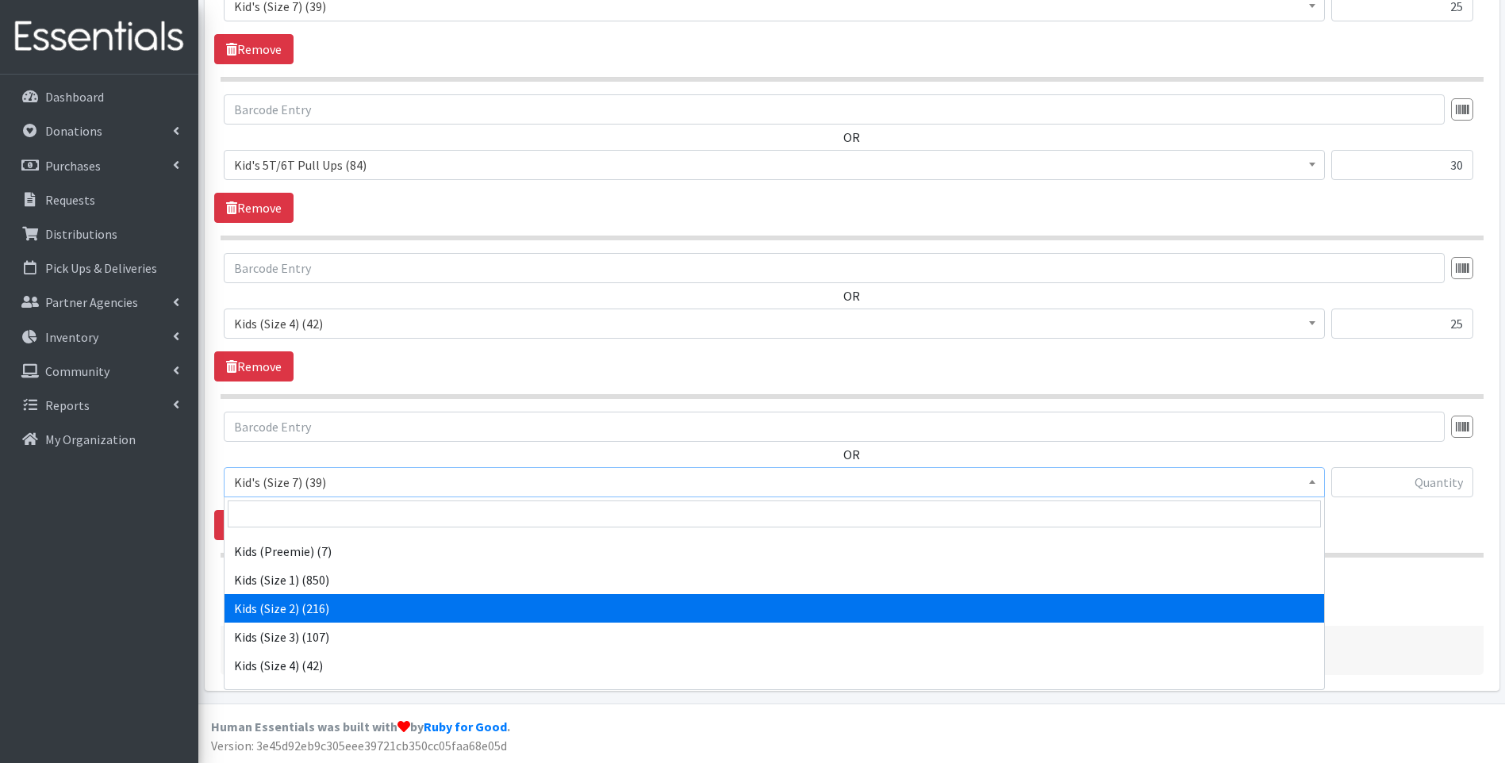
scroll to position [159, 0]
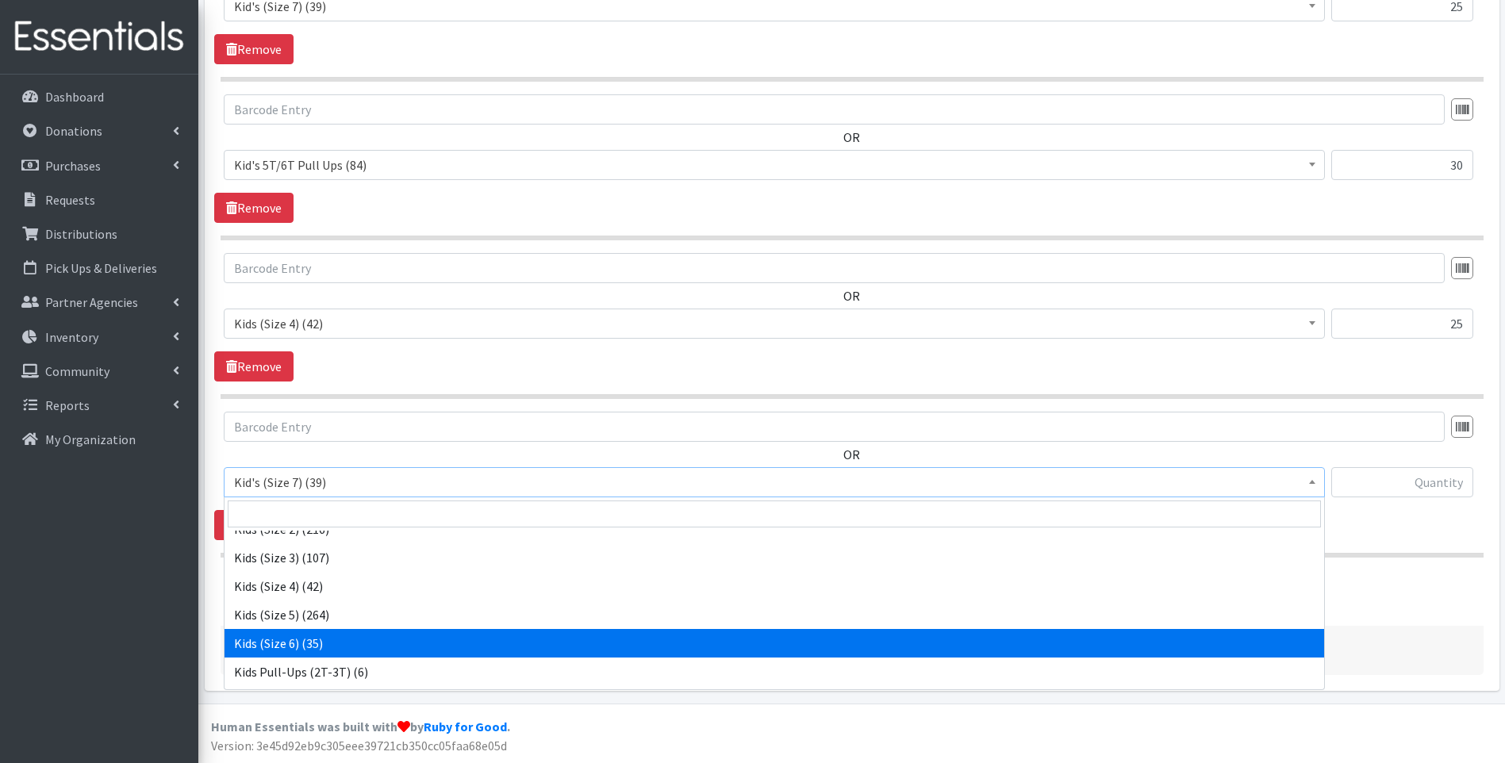
select select "13153"
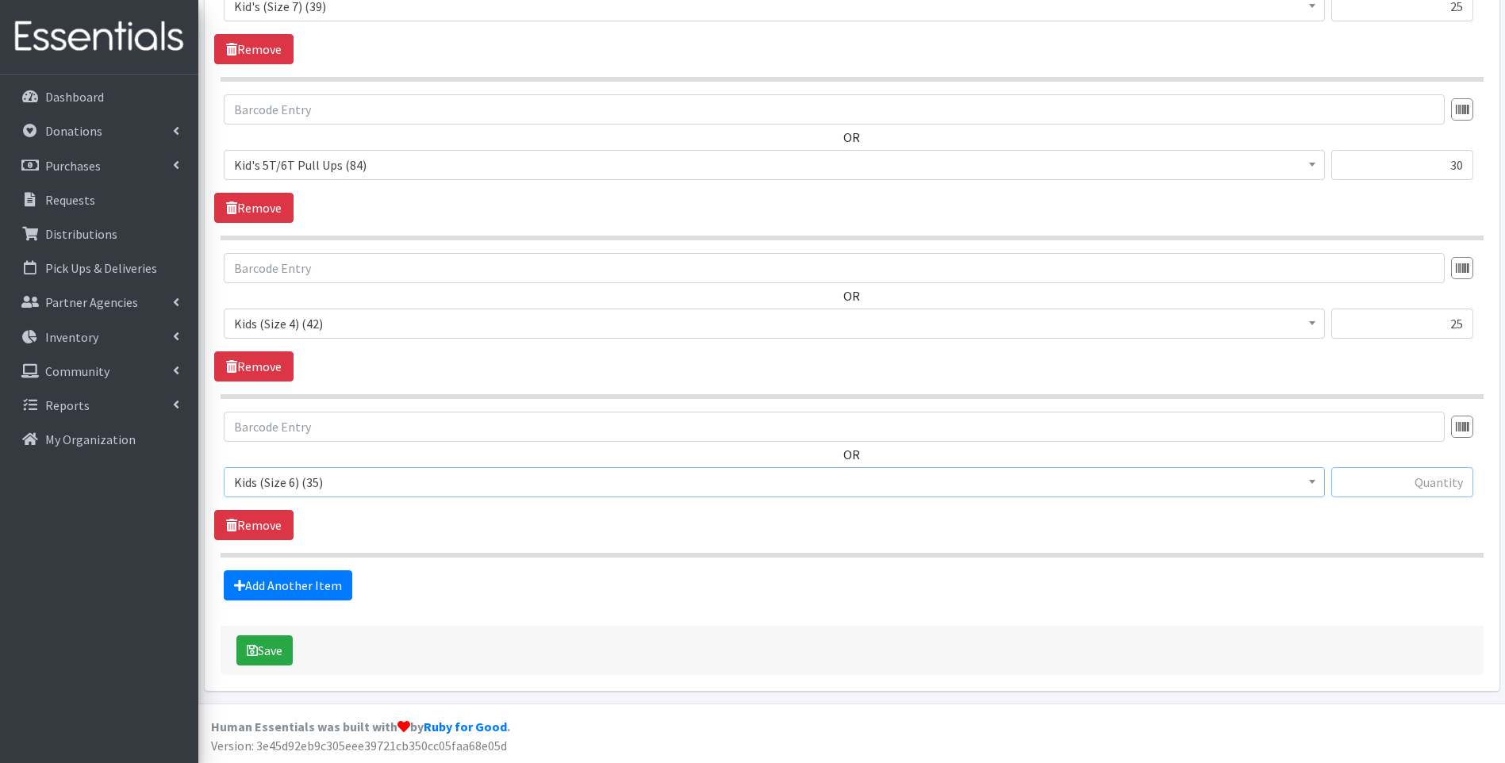
click at [1385, 481] on input "text" at bounding box center [1402, 482] width 142 height 30
type input "25"
click at [310, 594] on link "Add Another Item" at bounding box center [288, 586] width 129 height 30
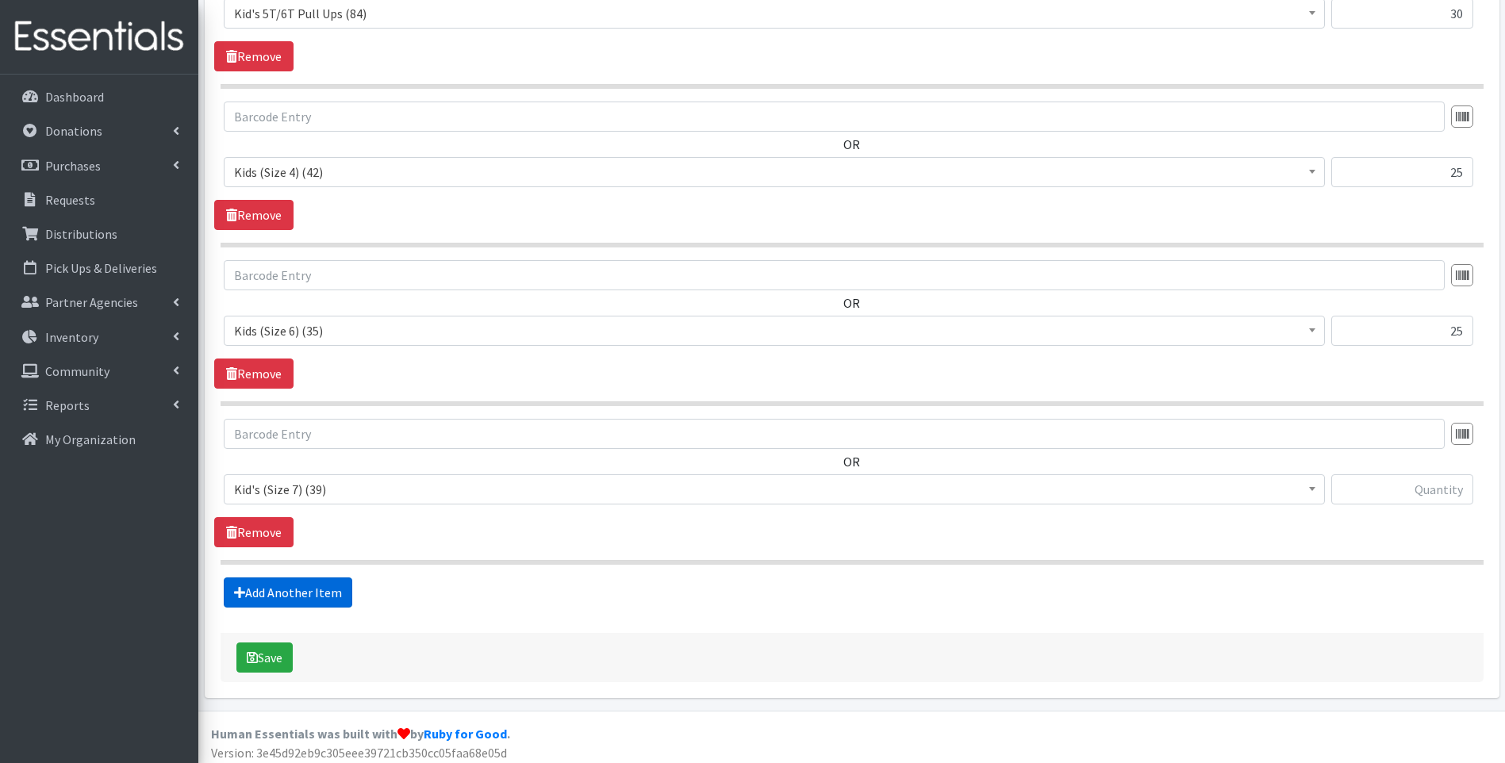
scroll to position [876, 0]
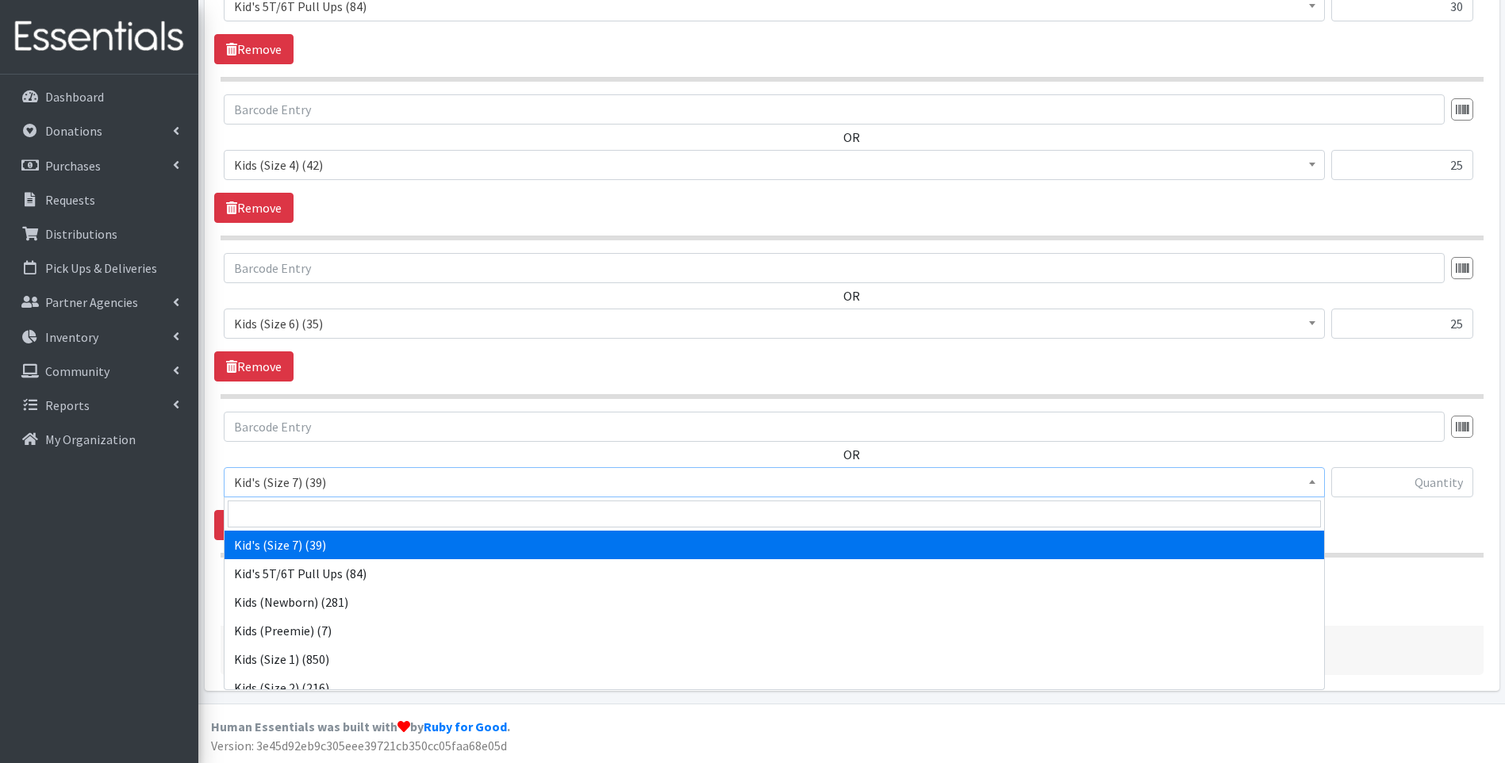
click at [348, 486] on span "Kid's (Size 7) (39)" at bounding box center [774, 482] width 1081 height 22
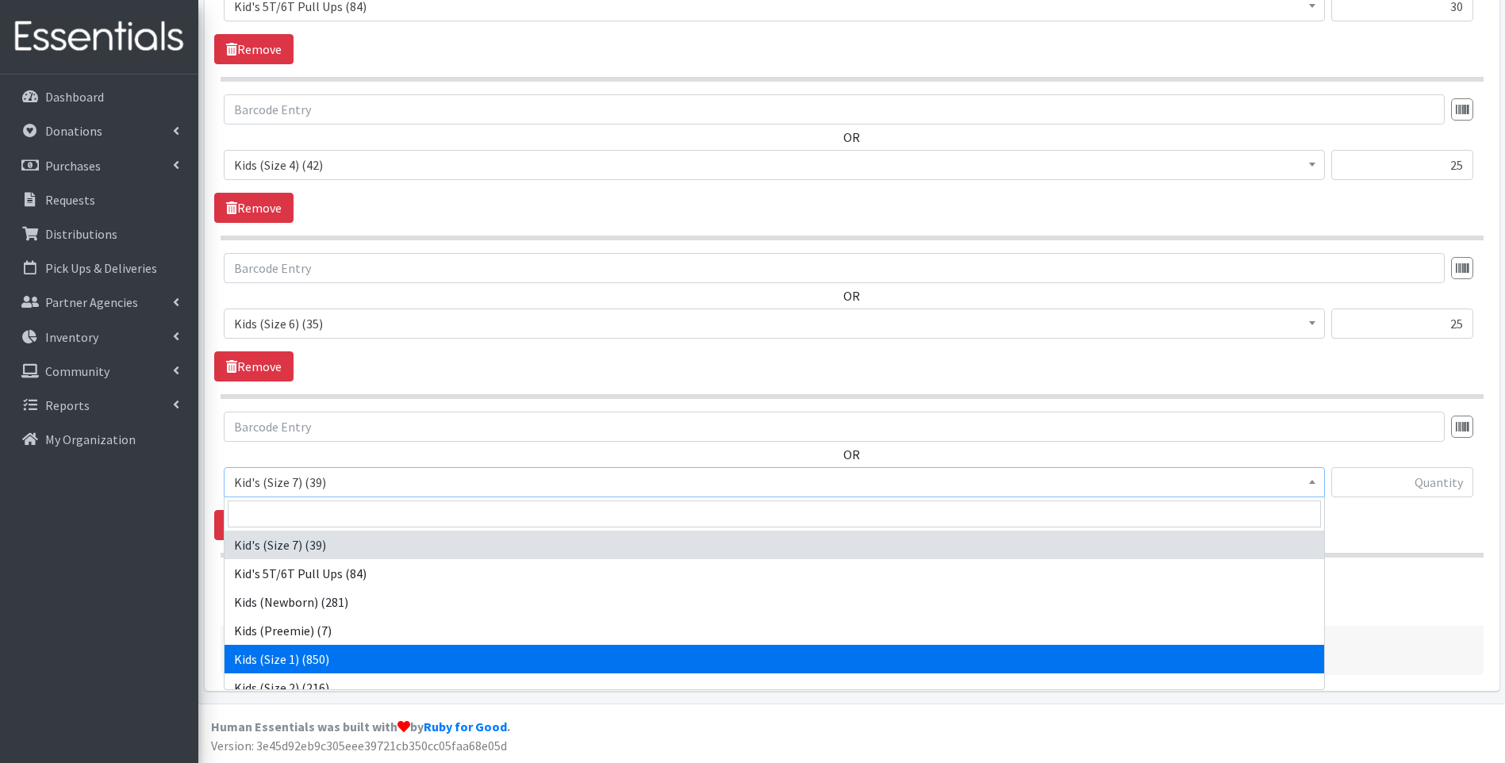
scroll to position [79, 0]
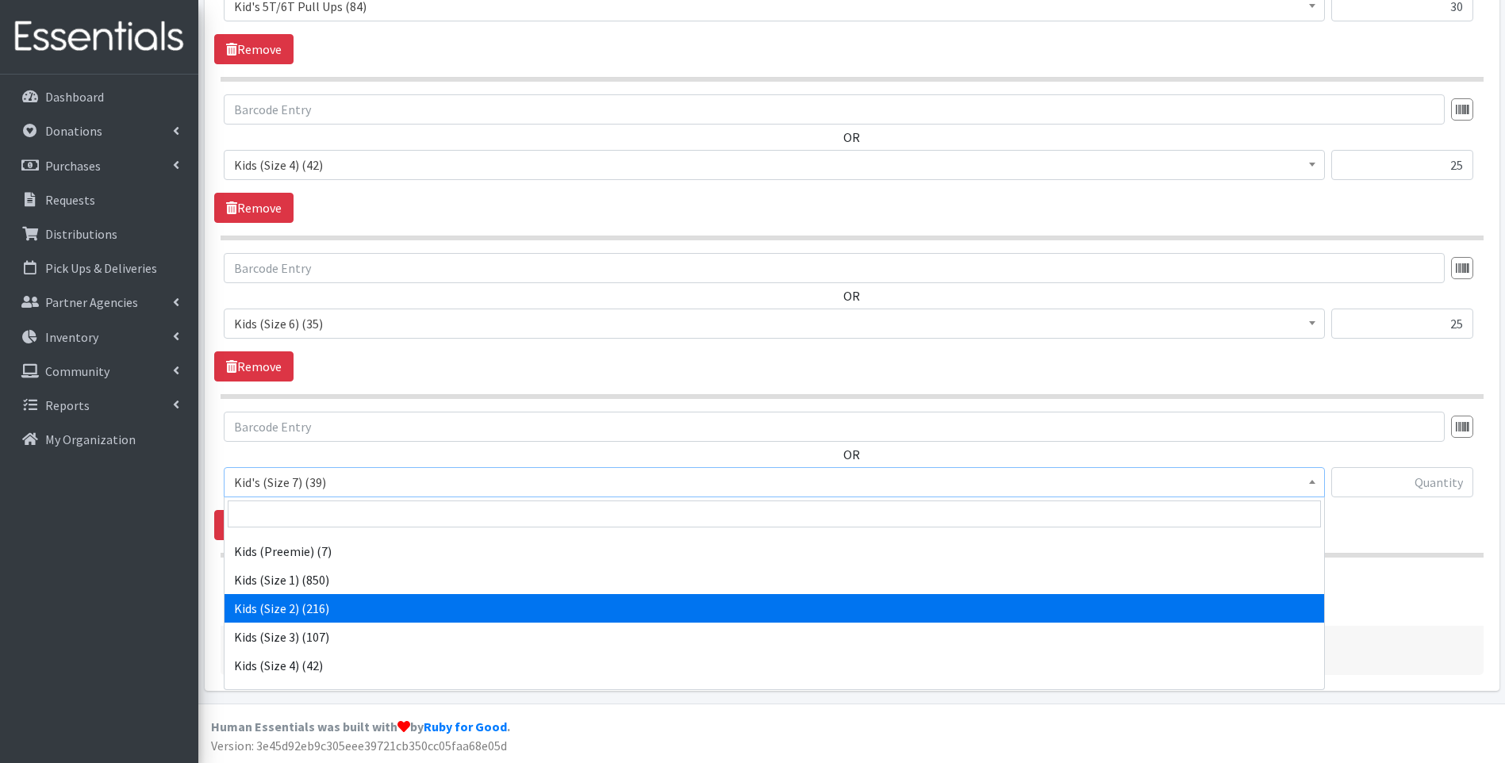
select select "13182"
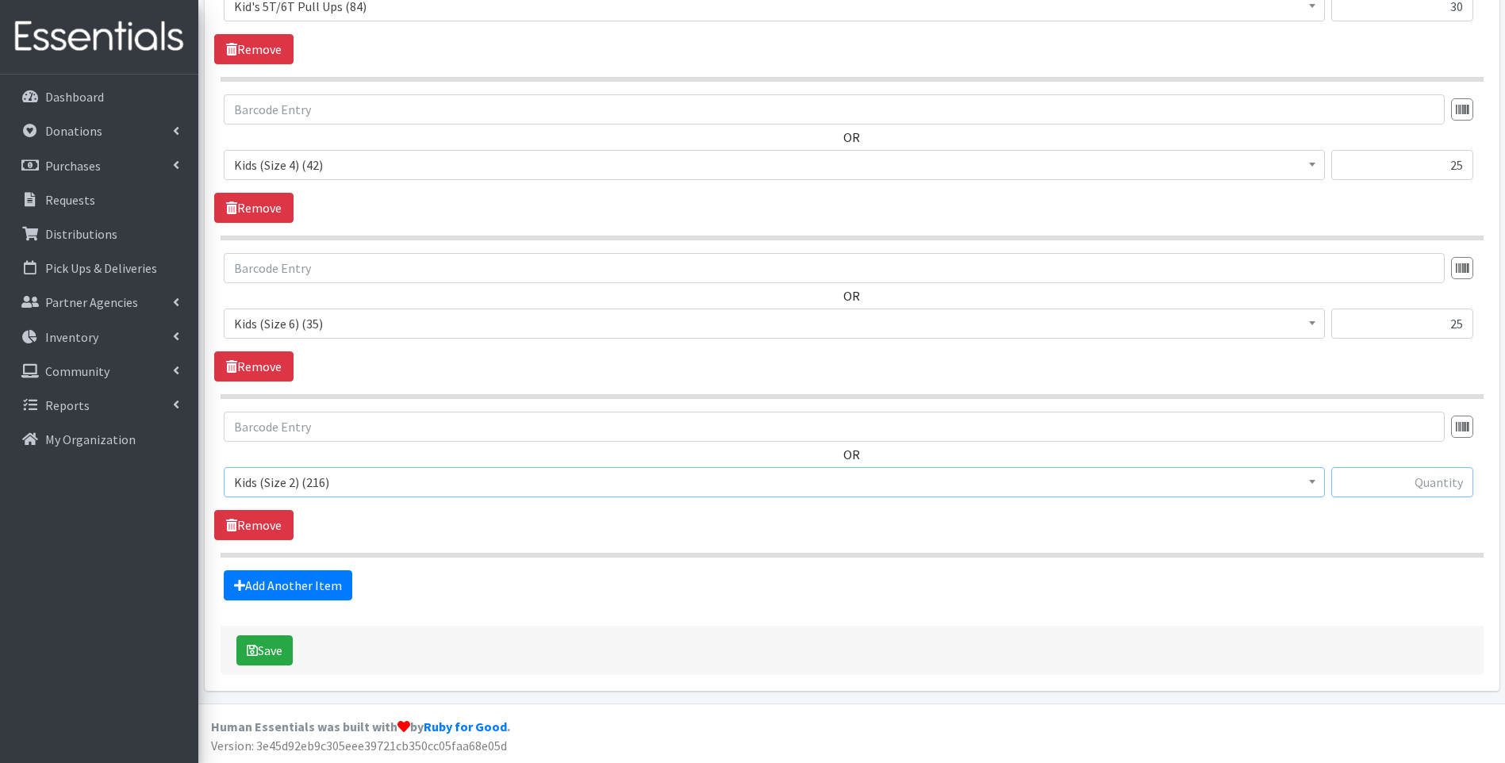
click at [1346, 482] on input "text" at bounding box center [1402, 482] width 142 height 30
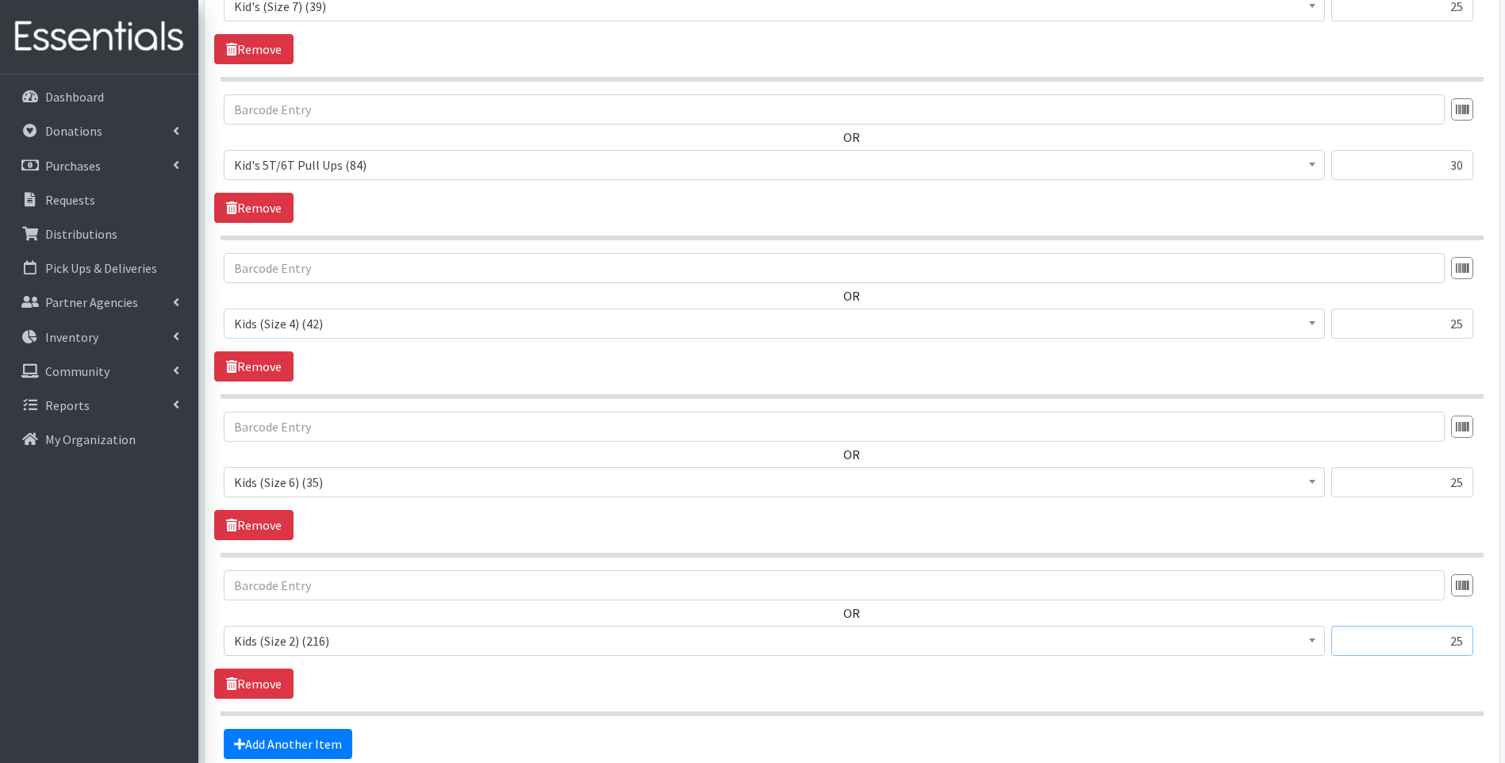
scroll to position [876, 0]
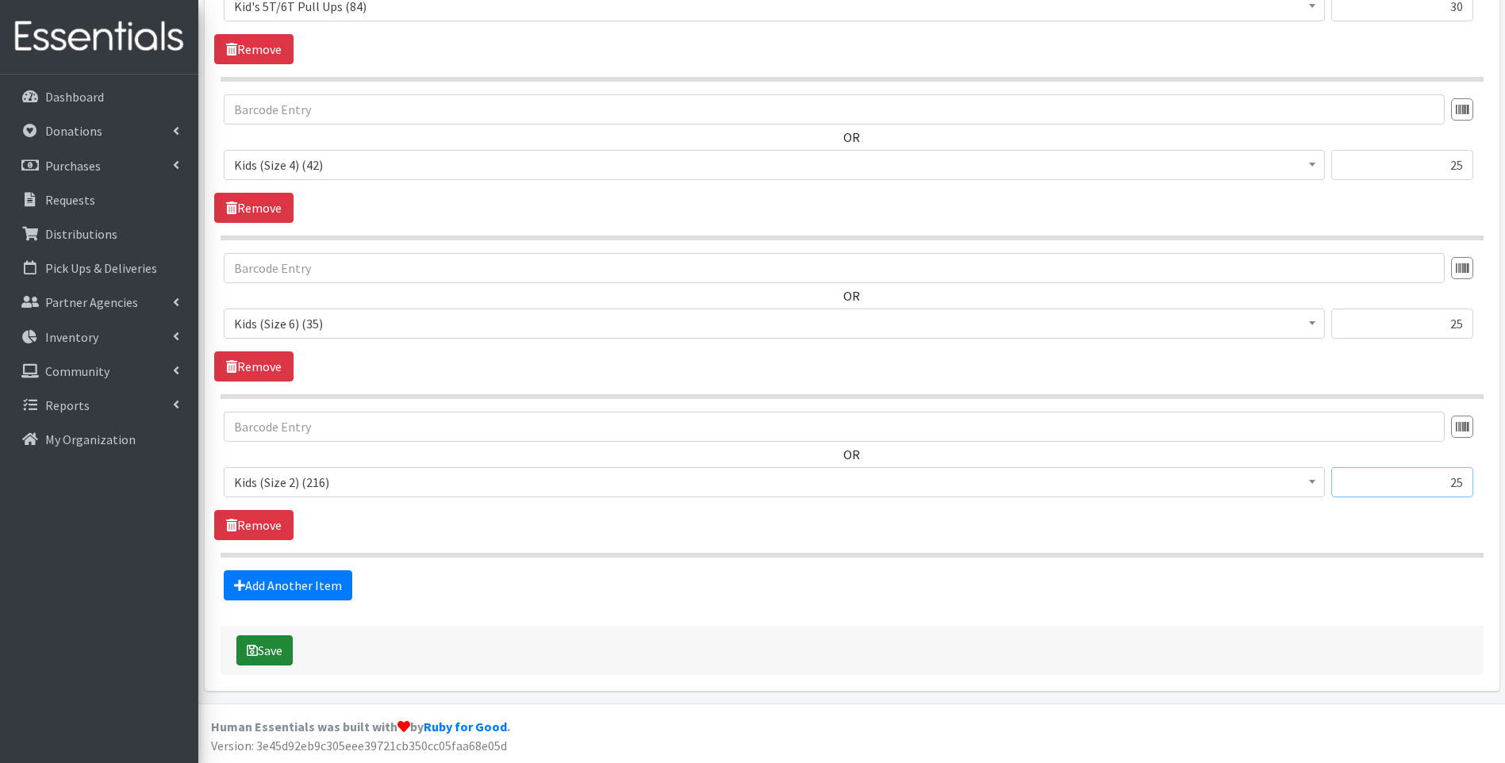
type input "25"
click at [267, 652] on button "Save" at bounding box center [264, 651] width 56 height 30
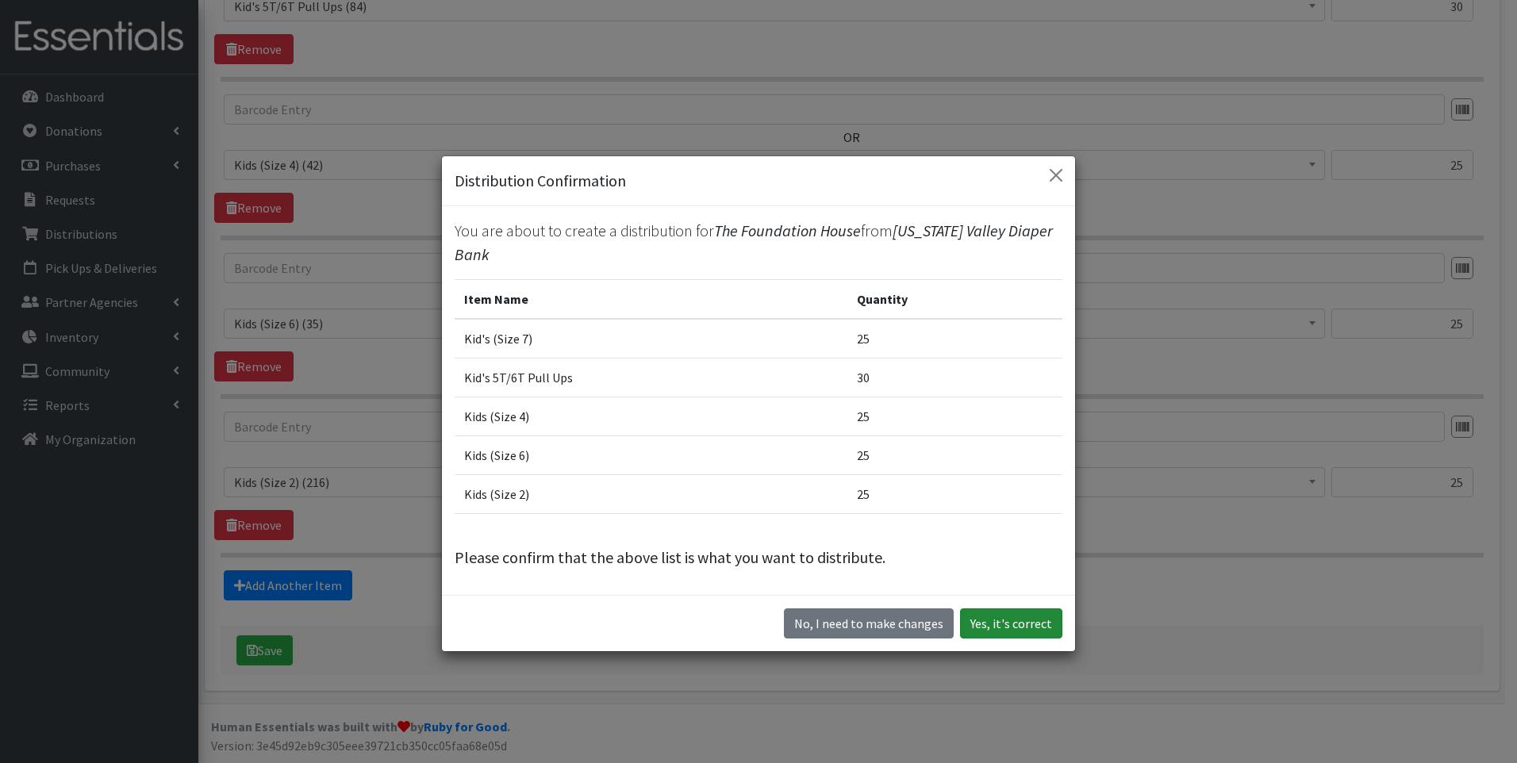
click at [985, 623] on button "Yes, it's correct" at bounding box center [1011, 624] width 102 height 30
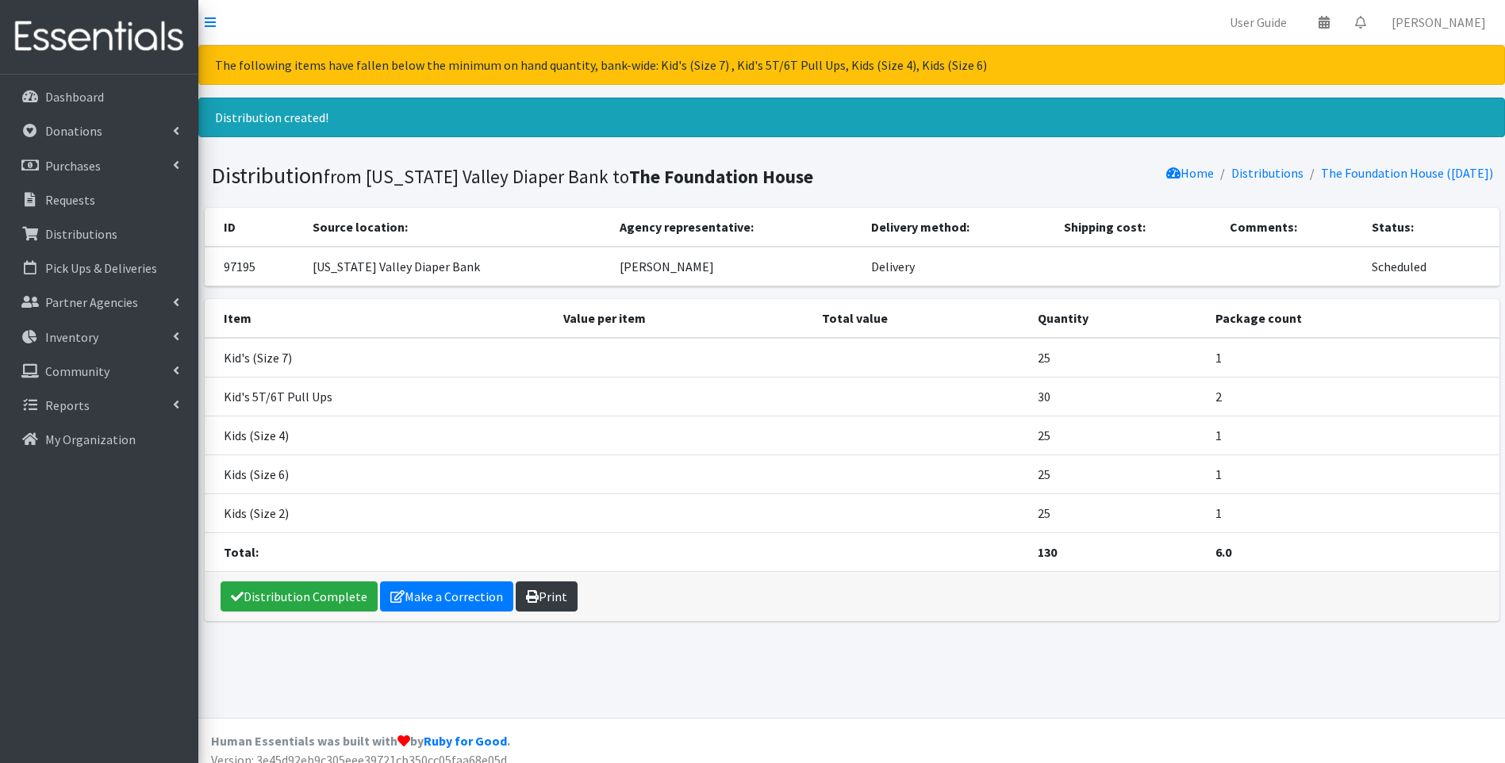
click at [560, 597] on link "Print" at bounding box center [547, 597] width 62 height 30
click at [117, 232] on link "Distributions" at bounding box center [99, 234] width 186 height 32
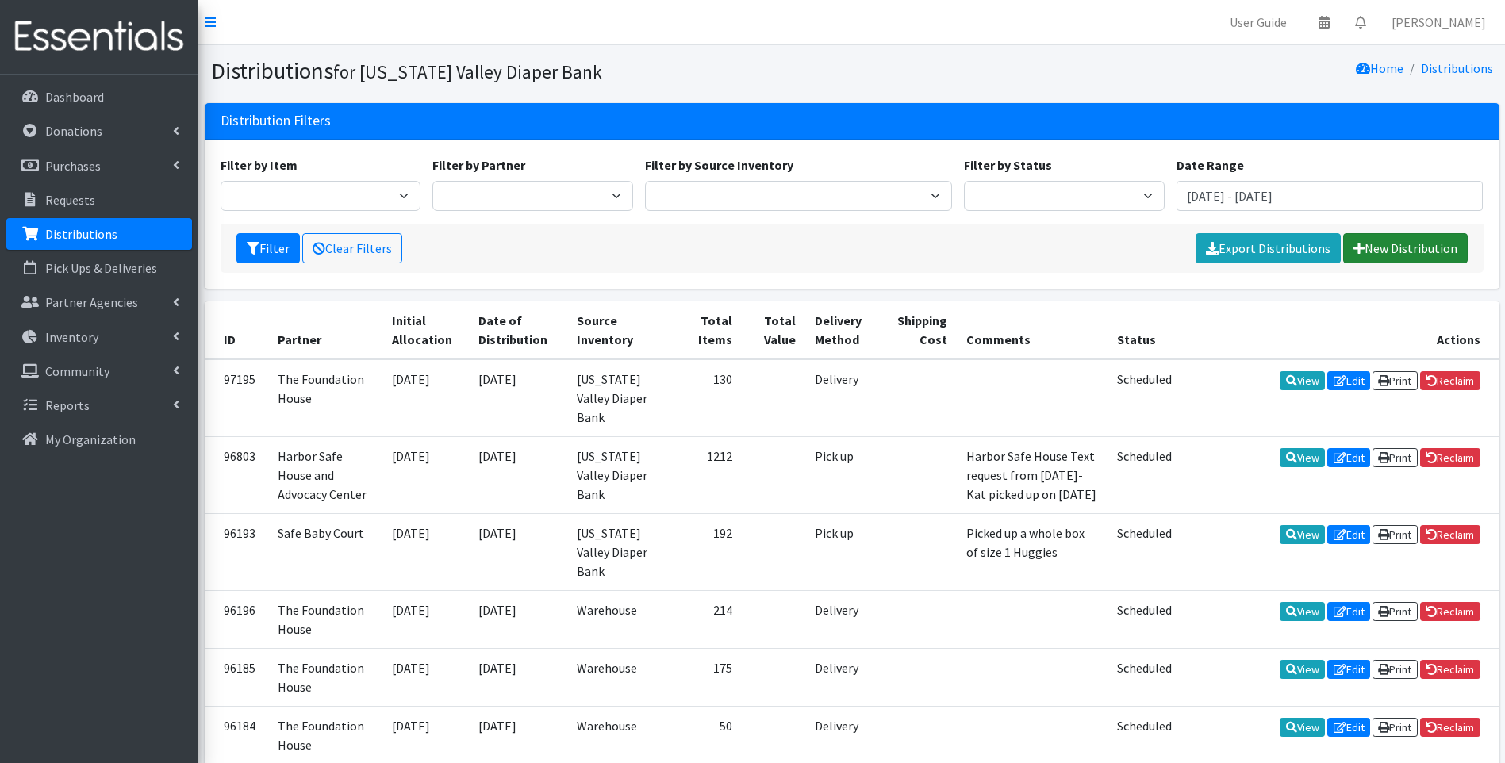
click at [1427, 250] on link "New Distribution" at bounding box center [1405, 248] width 125 height 30
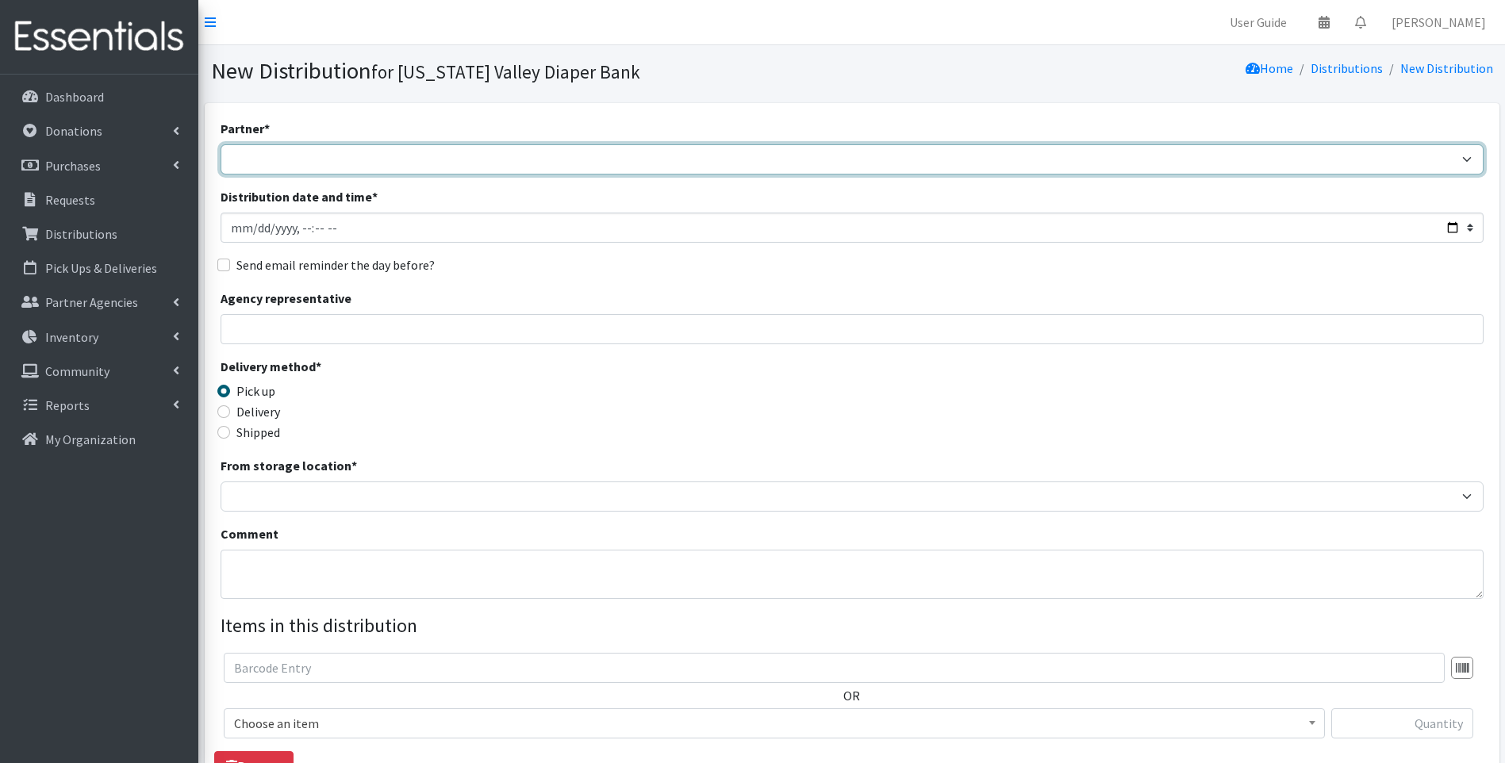
click at [398, 159] on select "Family Promise Harbor Safe House and Advocacy Center Safe Baby Court The Caring…" at bounding box center [852, 159] width 1263 height 30
select select "4509"
click at [221, 144] on select "Family Promise Harbor Safe House and Advocacy Center Safe Baby Court The Caring…" at bounding box center [852, 159] width 1263 height 30
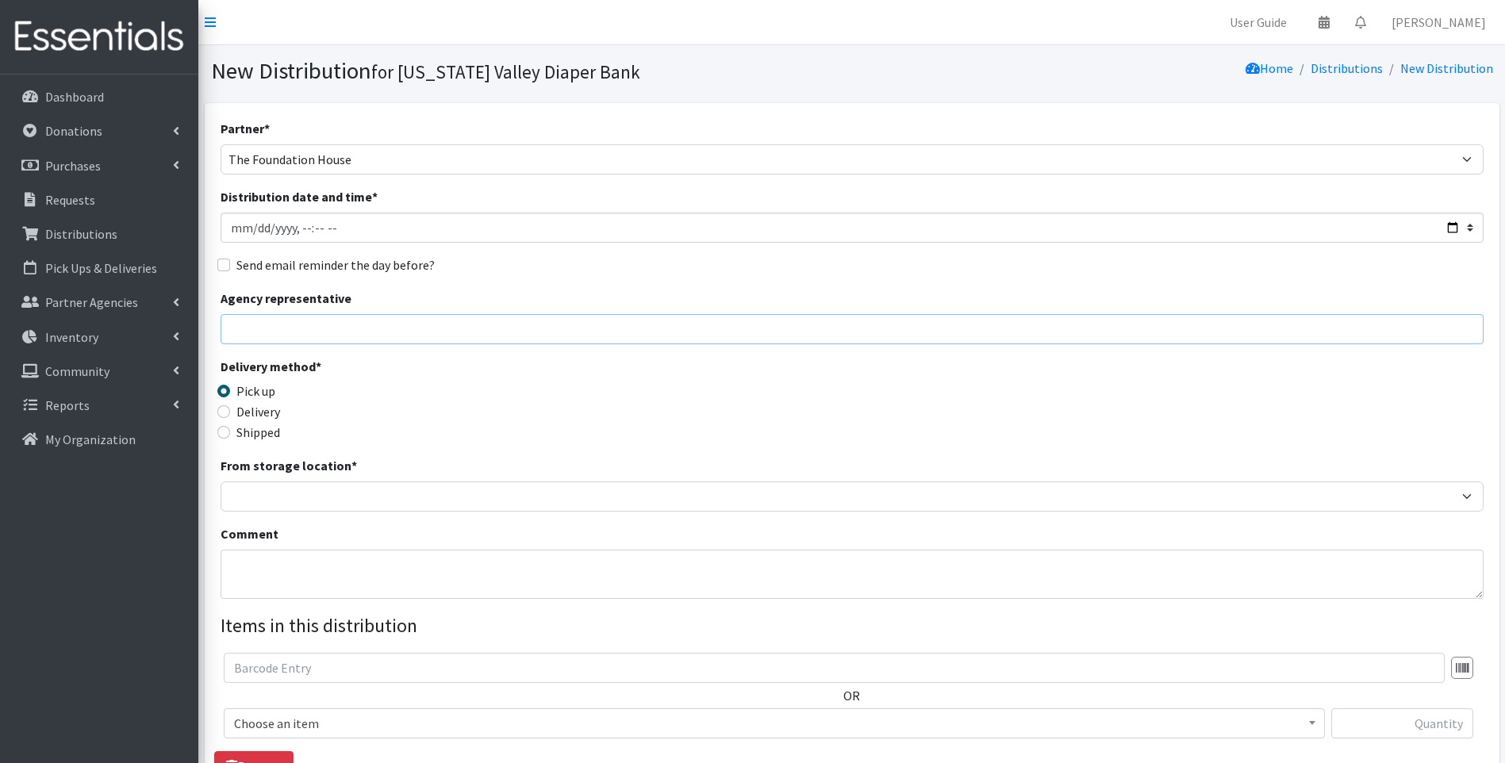
click at [317, 333] on input "Agency representative" at bounding box center [852, 329] width 1263 height 30
type input "[PERSON_NAME]"
type input "25"
click at [229, 413] on input "Delivery" at bounding box center [223, 411] width 13 height 13
radio input "true"
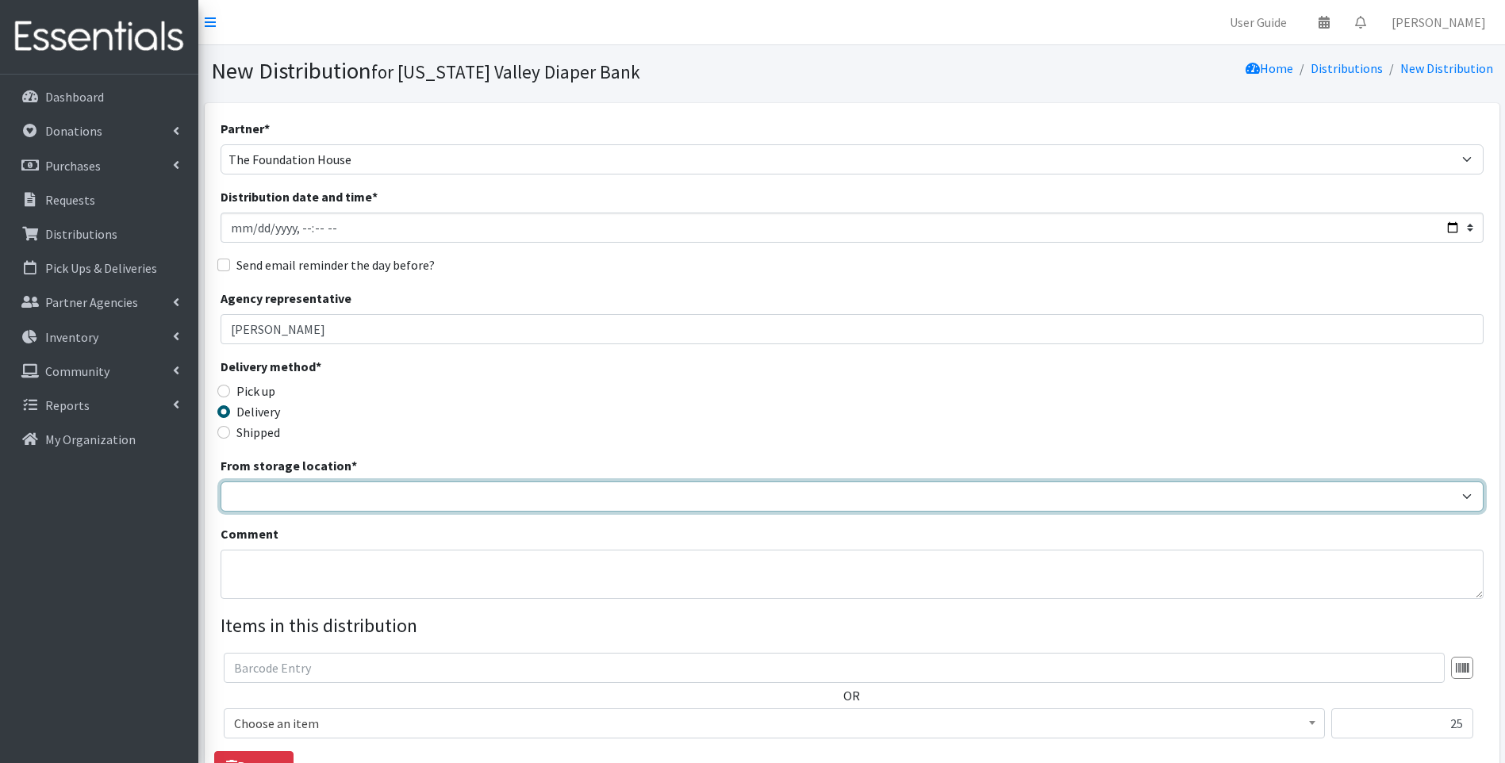
click at [272, 492] on select "Tennessee Valley Diaper Bank The Community Foundation Warehouse" at bounding box center [852, 497] width 1263 height 30
select select "477"
click at [221, 482] on select "Tennessee Valley Diaper Bank The Community Foundation Warehouse" at bounding box center [852, 497] width 1263 height 30
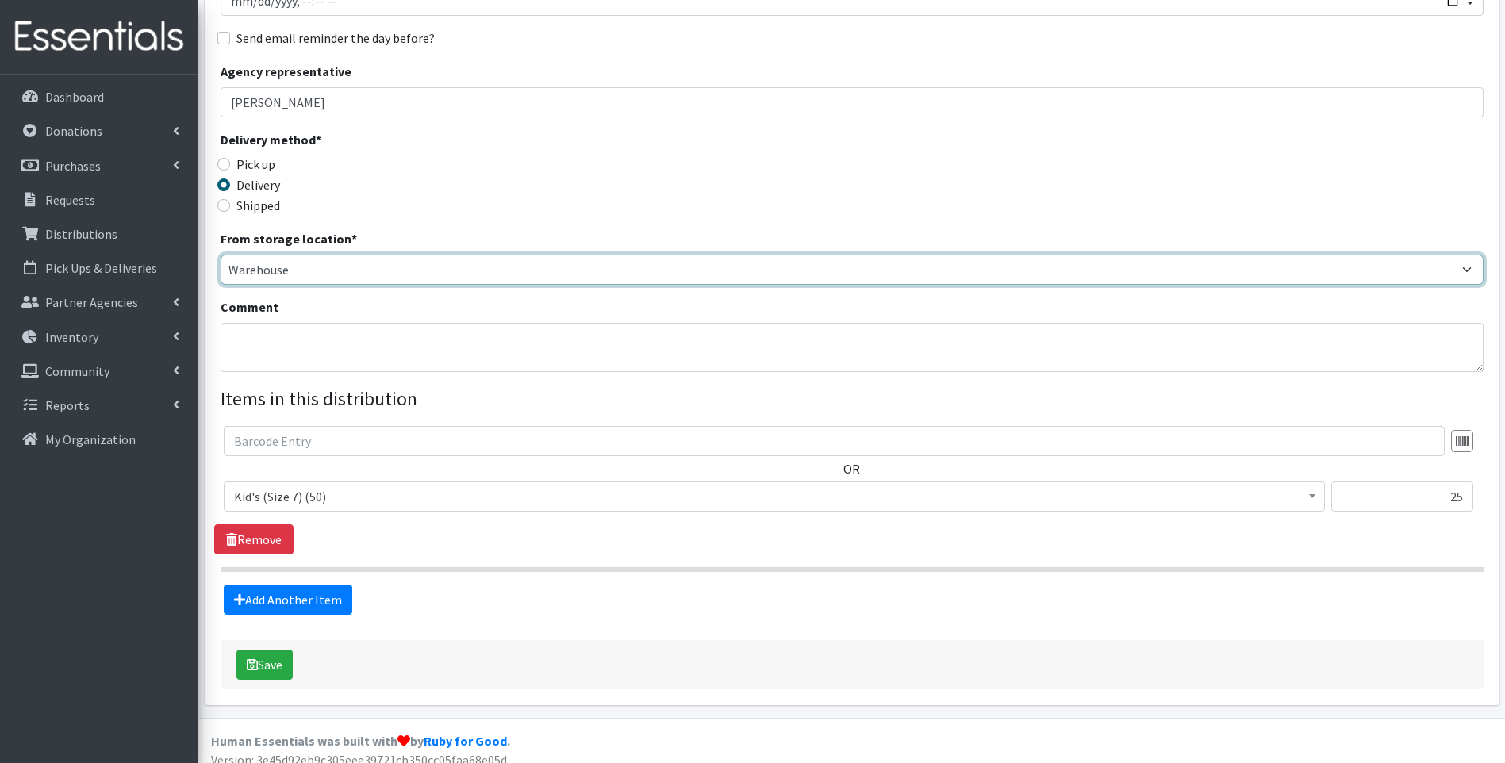
scroll to position [241, 0]
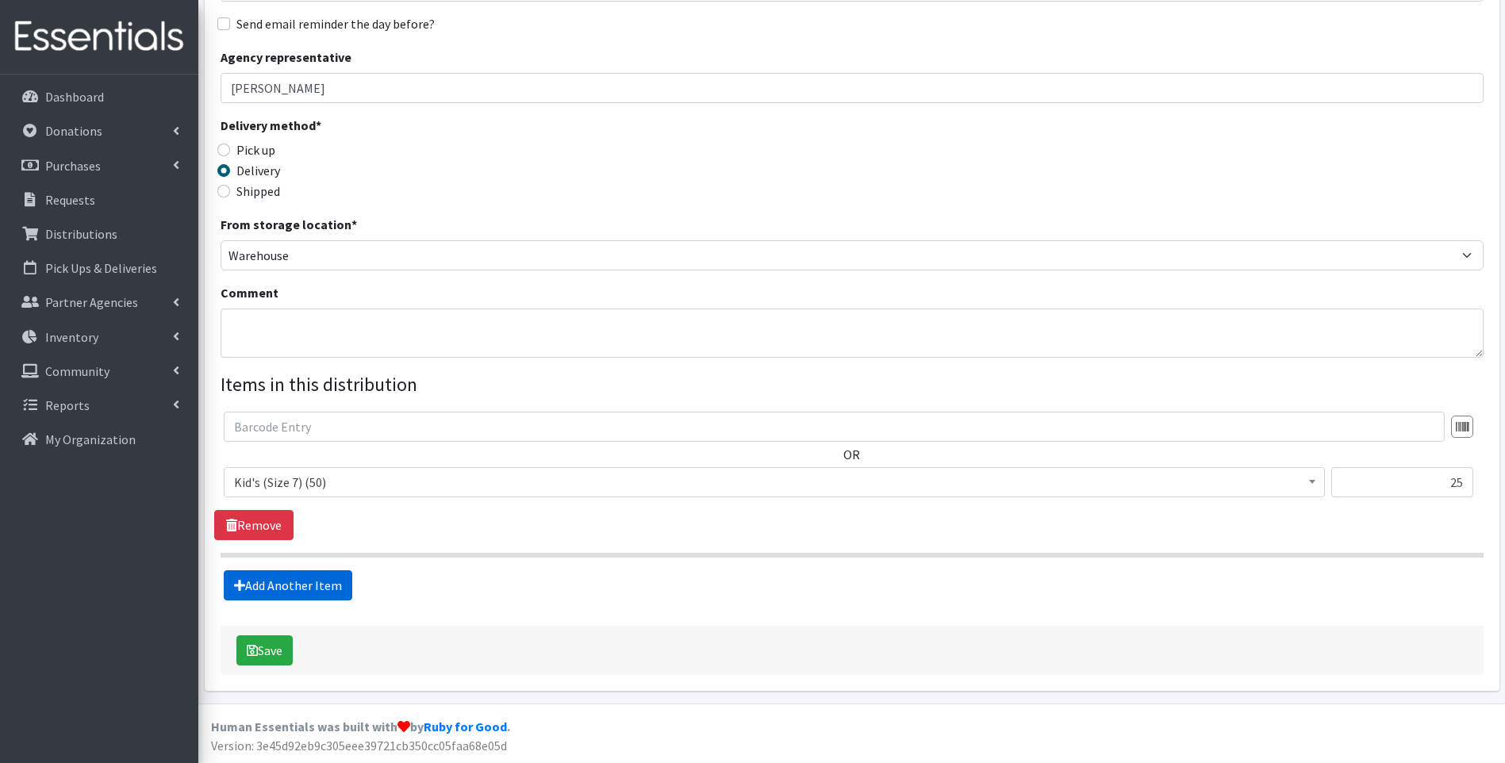
click at [340, 585] on link "Add Another Item" at bounding box center [288, 586] width 129 height 30
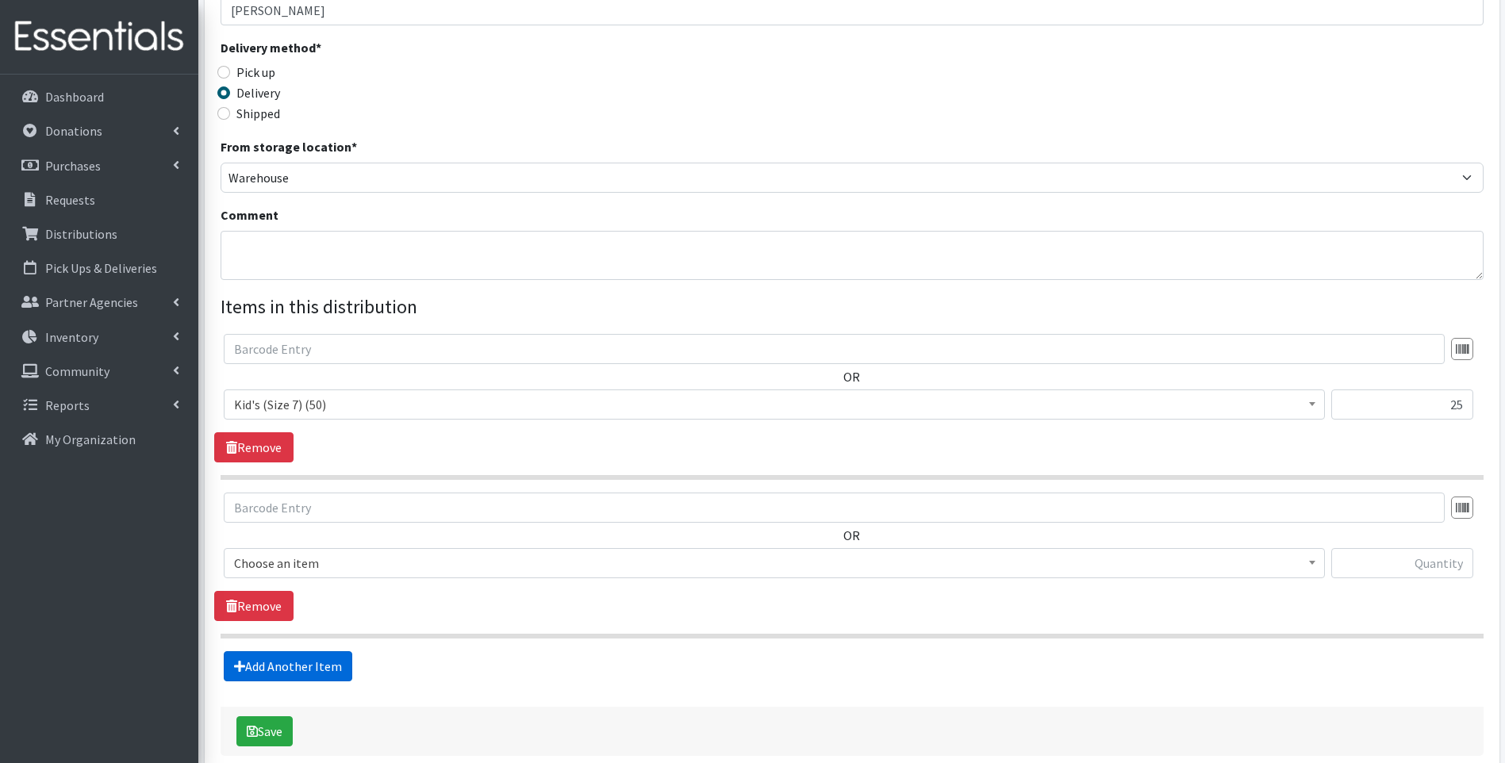
scroll to position [400, 0]
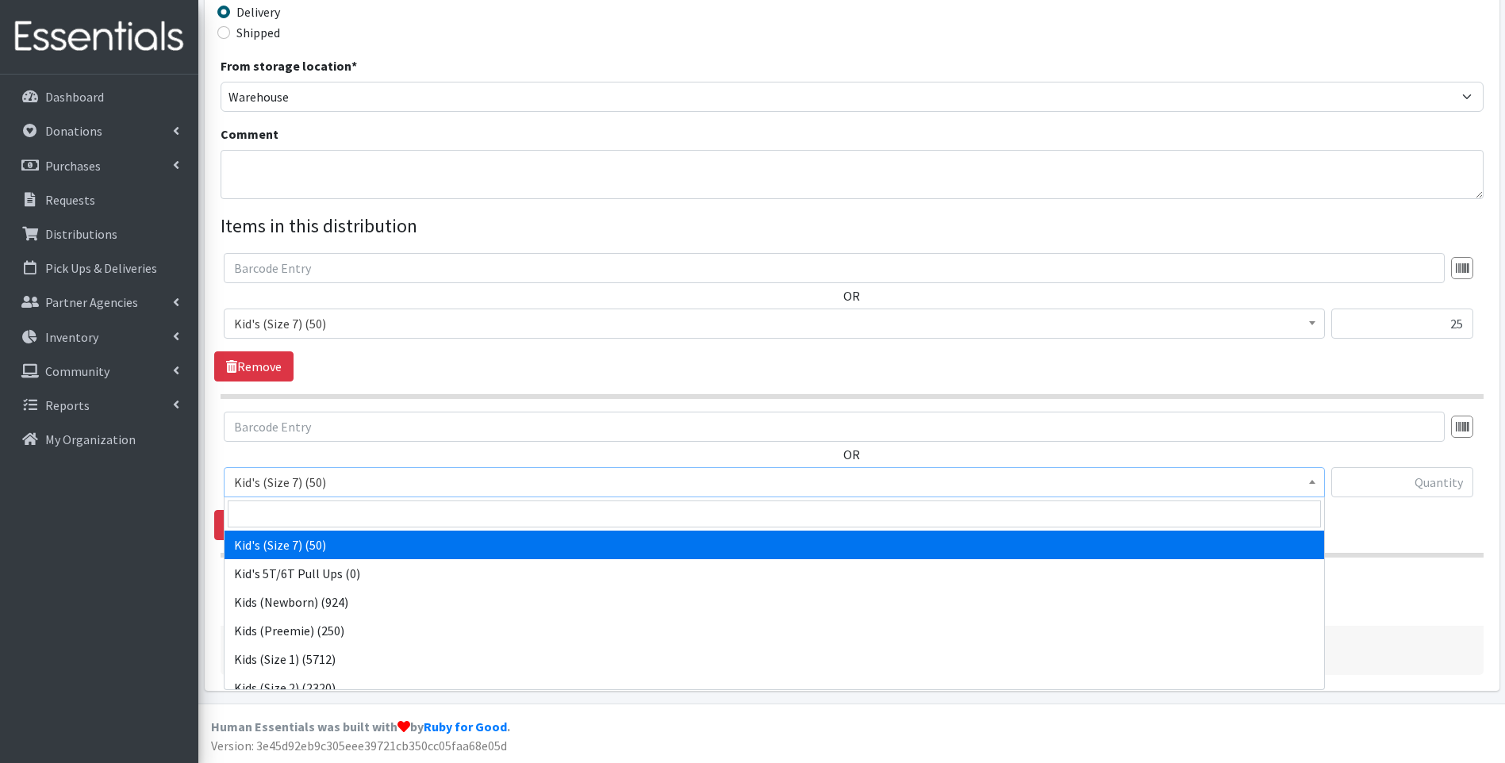
click at [380, 482] on span "Kid's (Size 7) (50)" at bounding box center [774, 482] width 1081 height 22
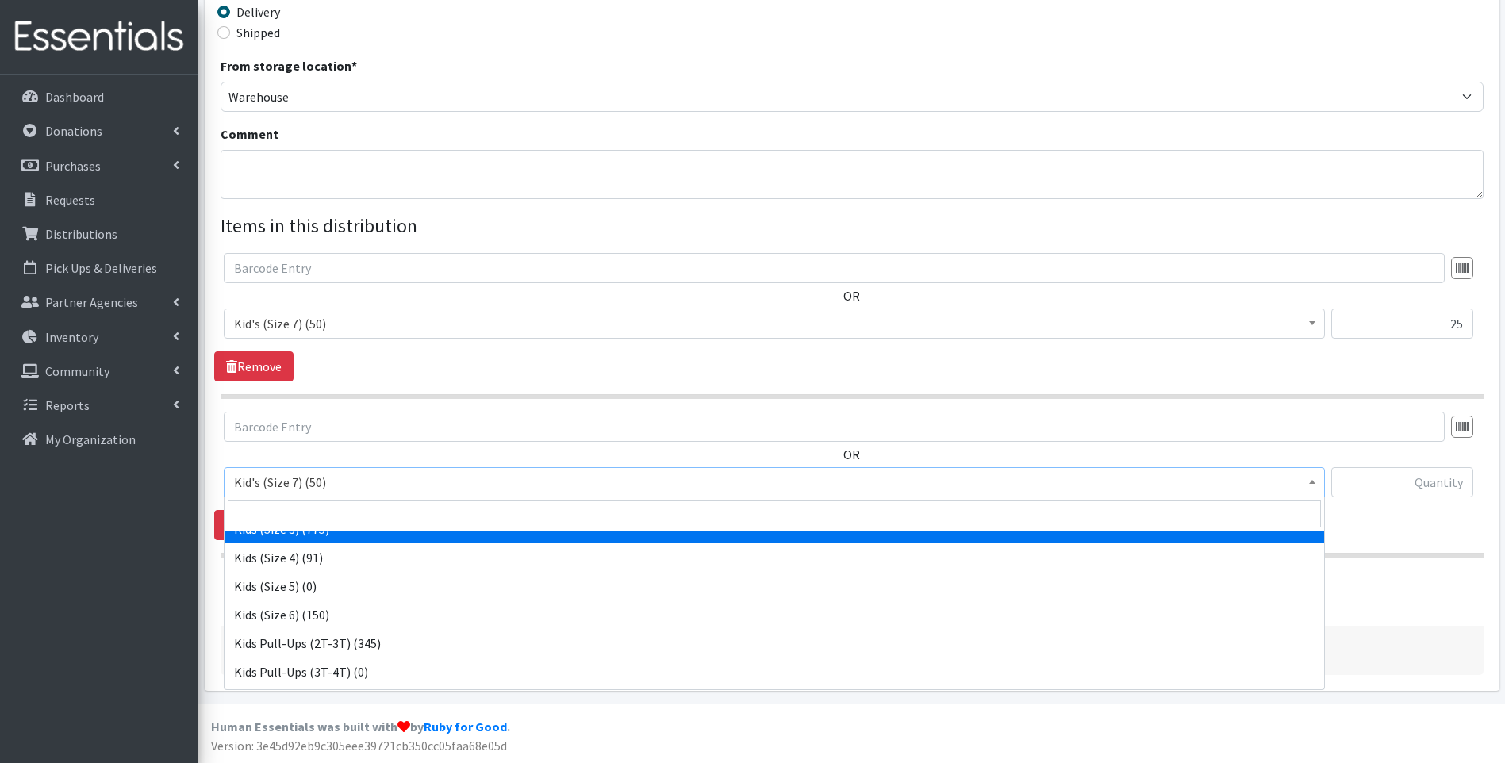
scroll to position [213, 0]
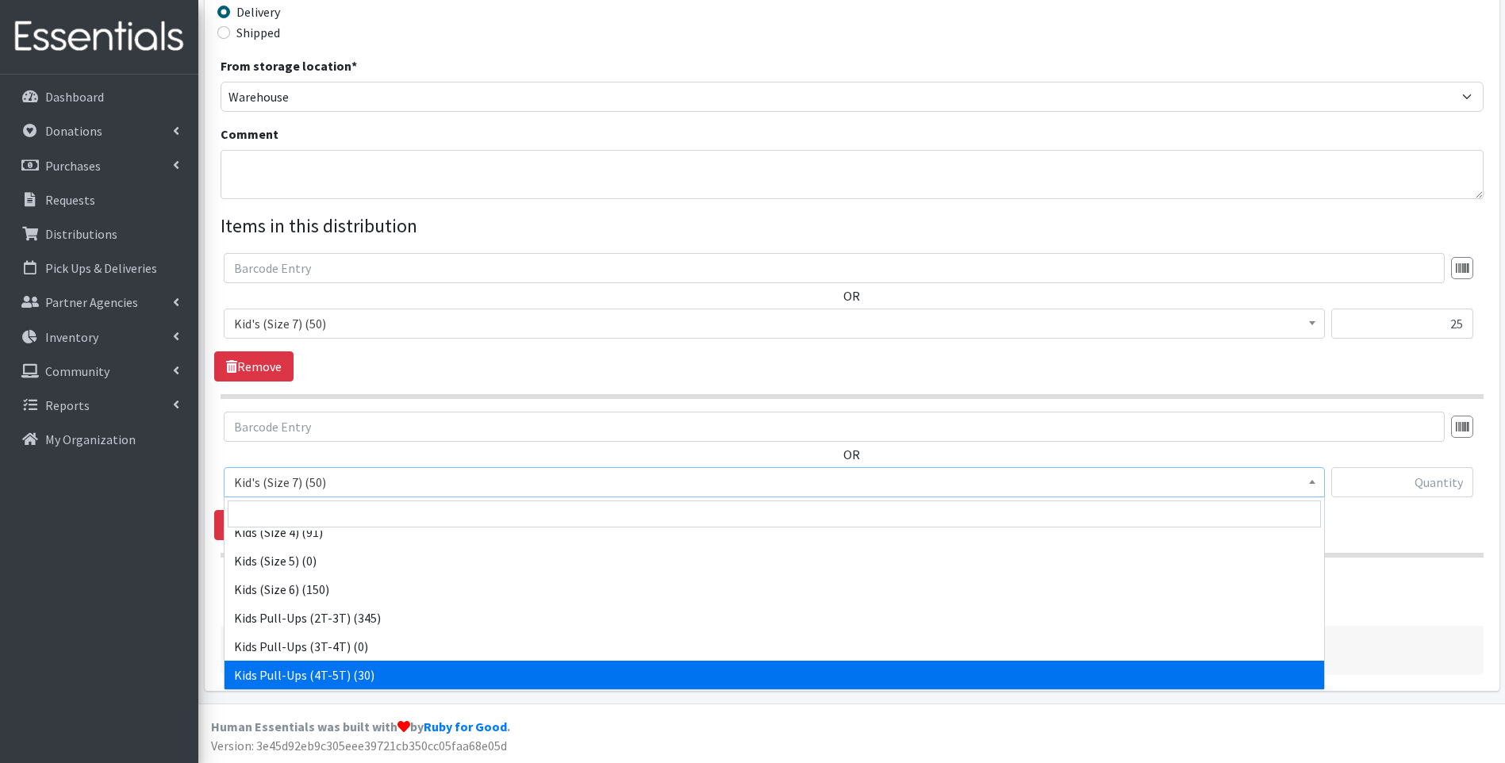
select select "13177"
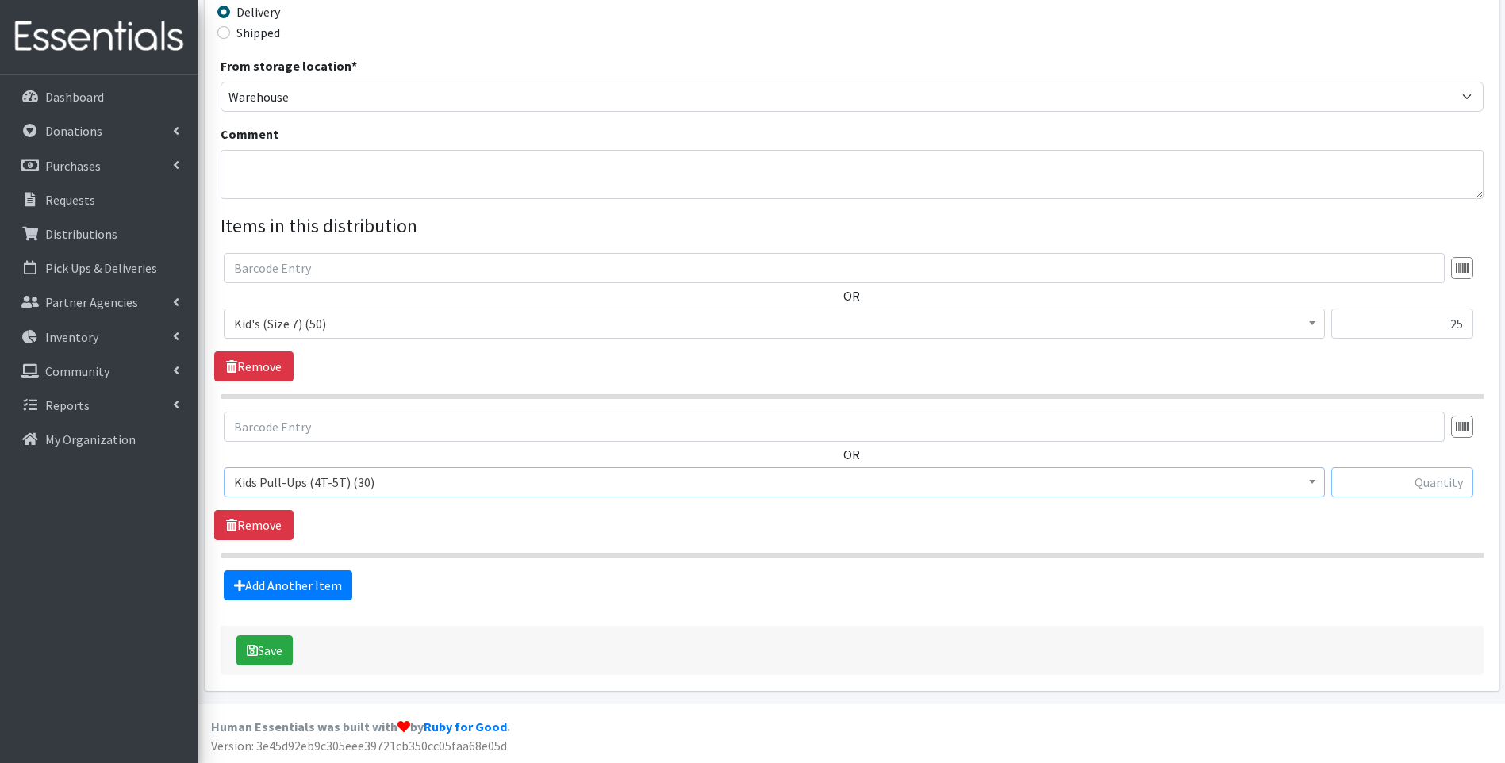
click at [1439, 479] on input "text" at bounding box center [1402, 482] width 142 height 30
type input "30"
click at [315, 588] on link "Add Another Item" at bounding box center [288, 586] width 129 height 30
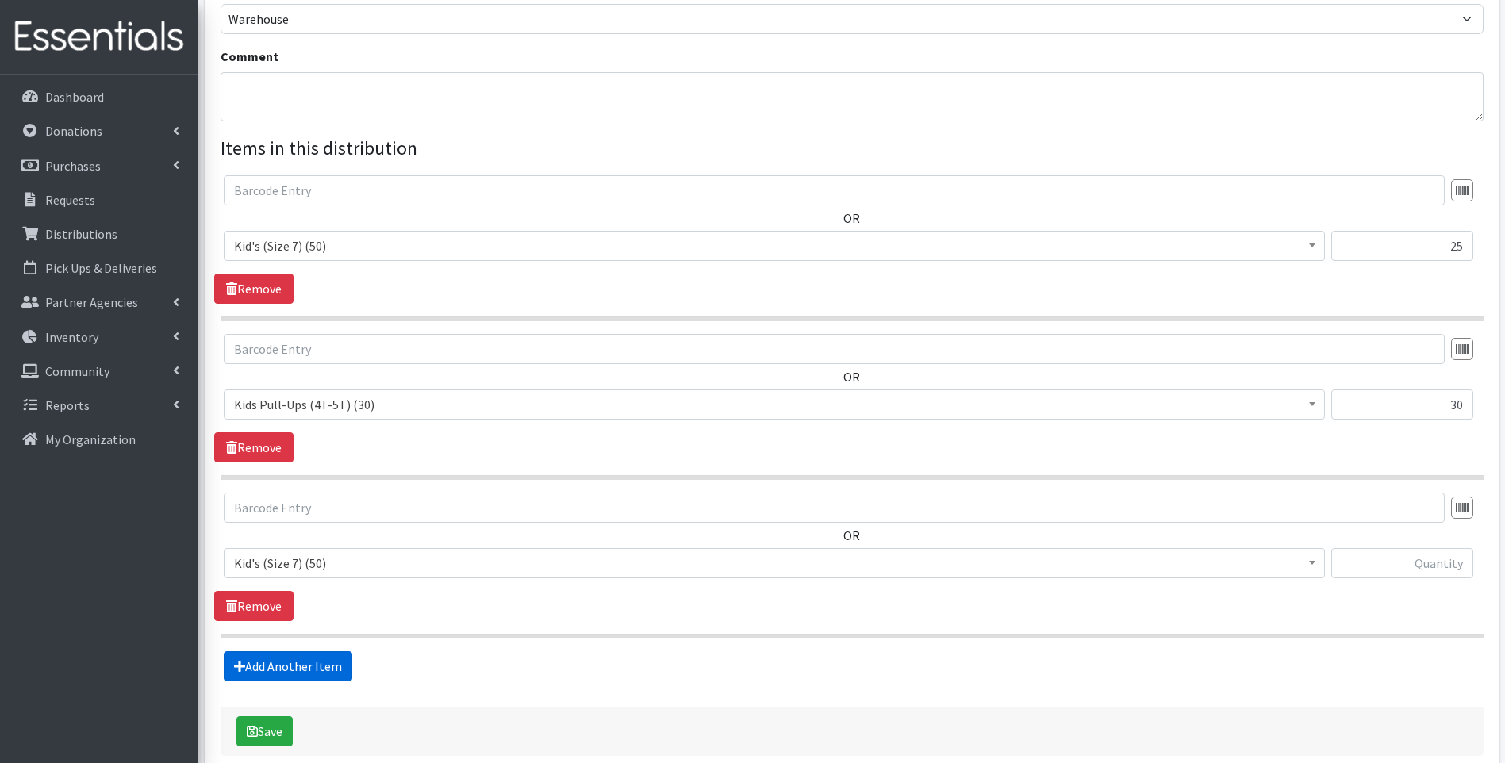
scroll to position [559, 0]
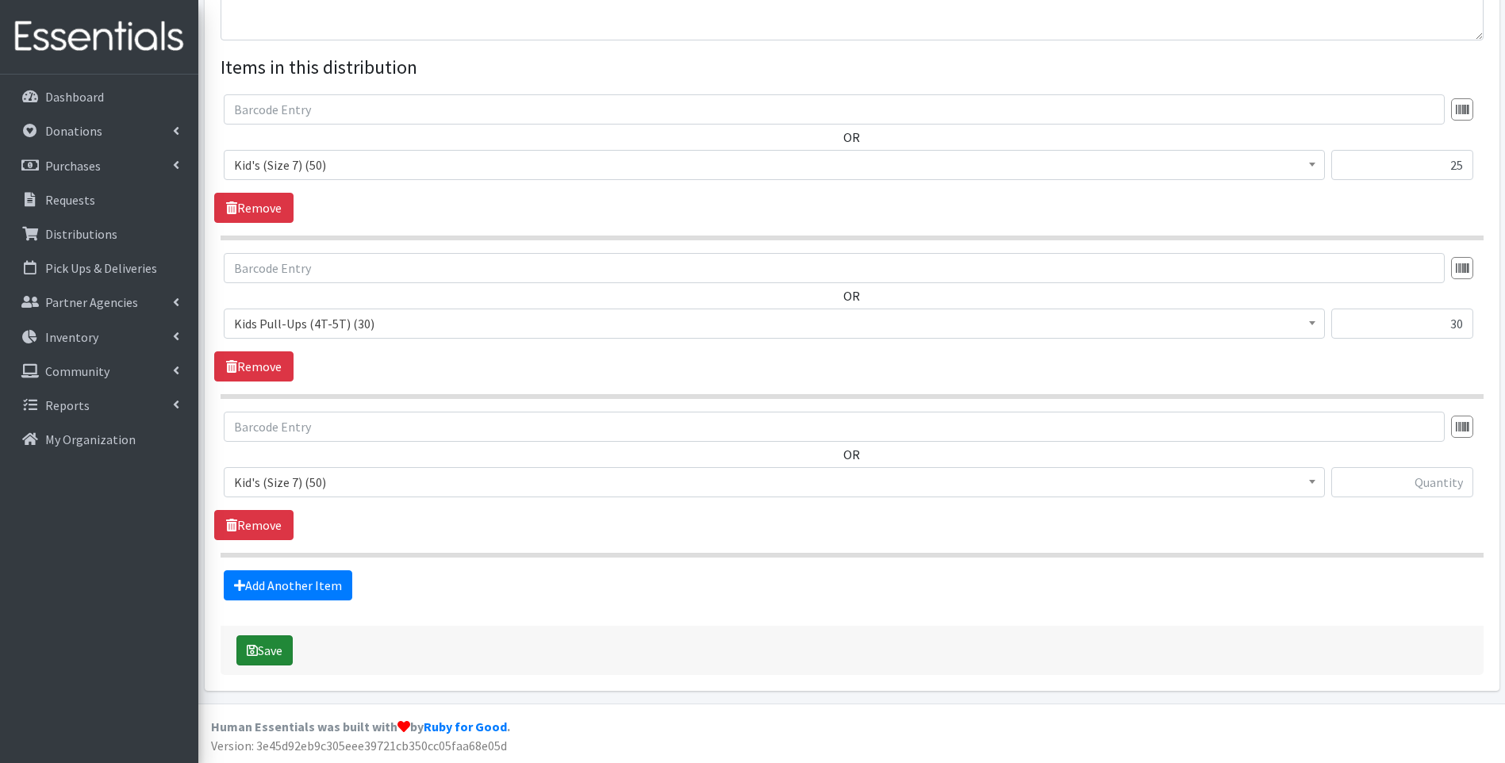
click at [271, 644] on button "Save" at bounding box center [264, 651] width 56 height 30
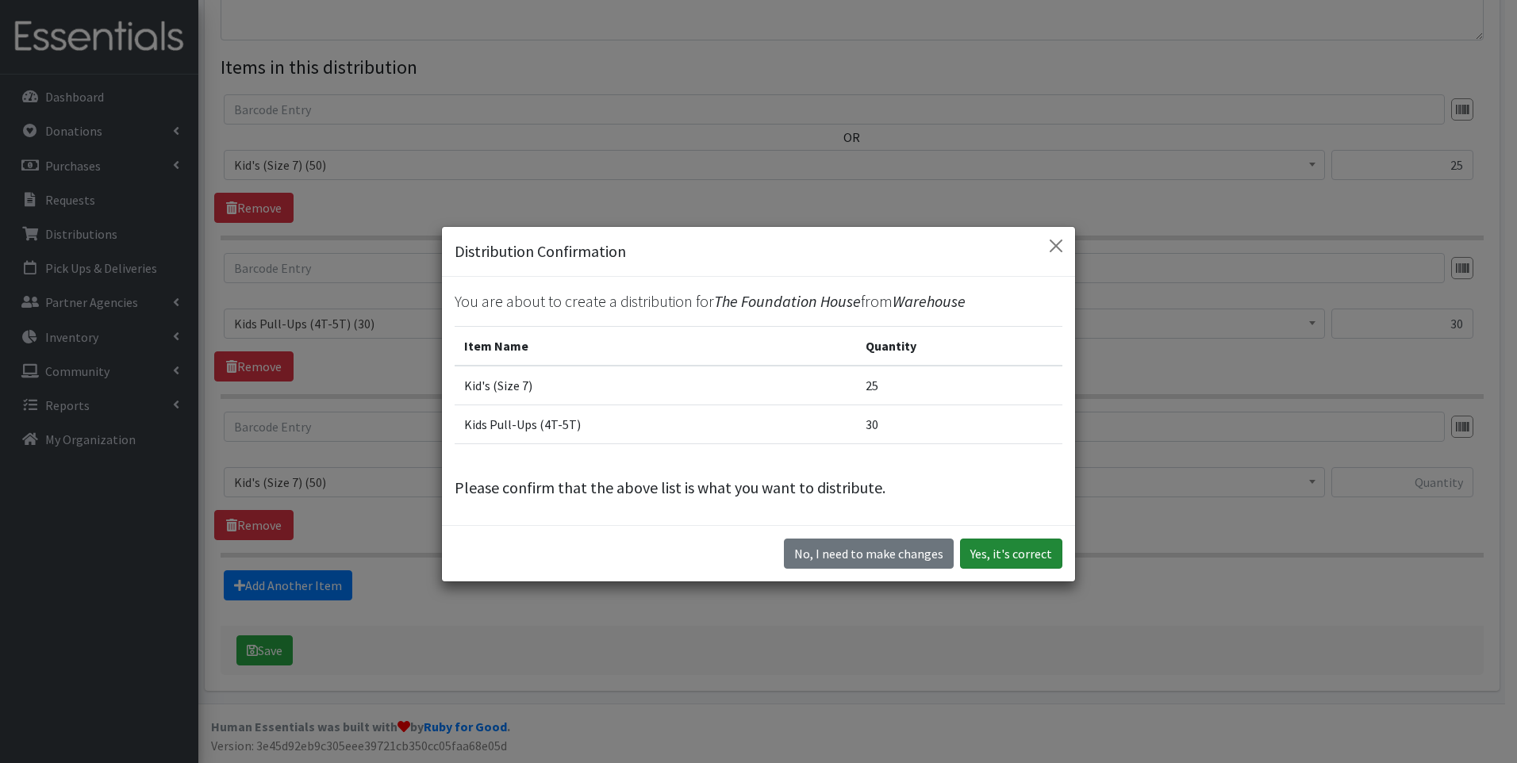
click at [1031, 553] on button "Yes, it's correct" at bounding box center [1011, 554] width 102 height 30
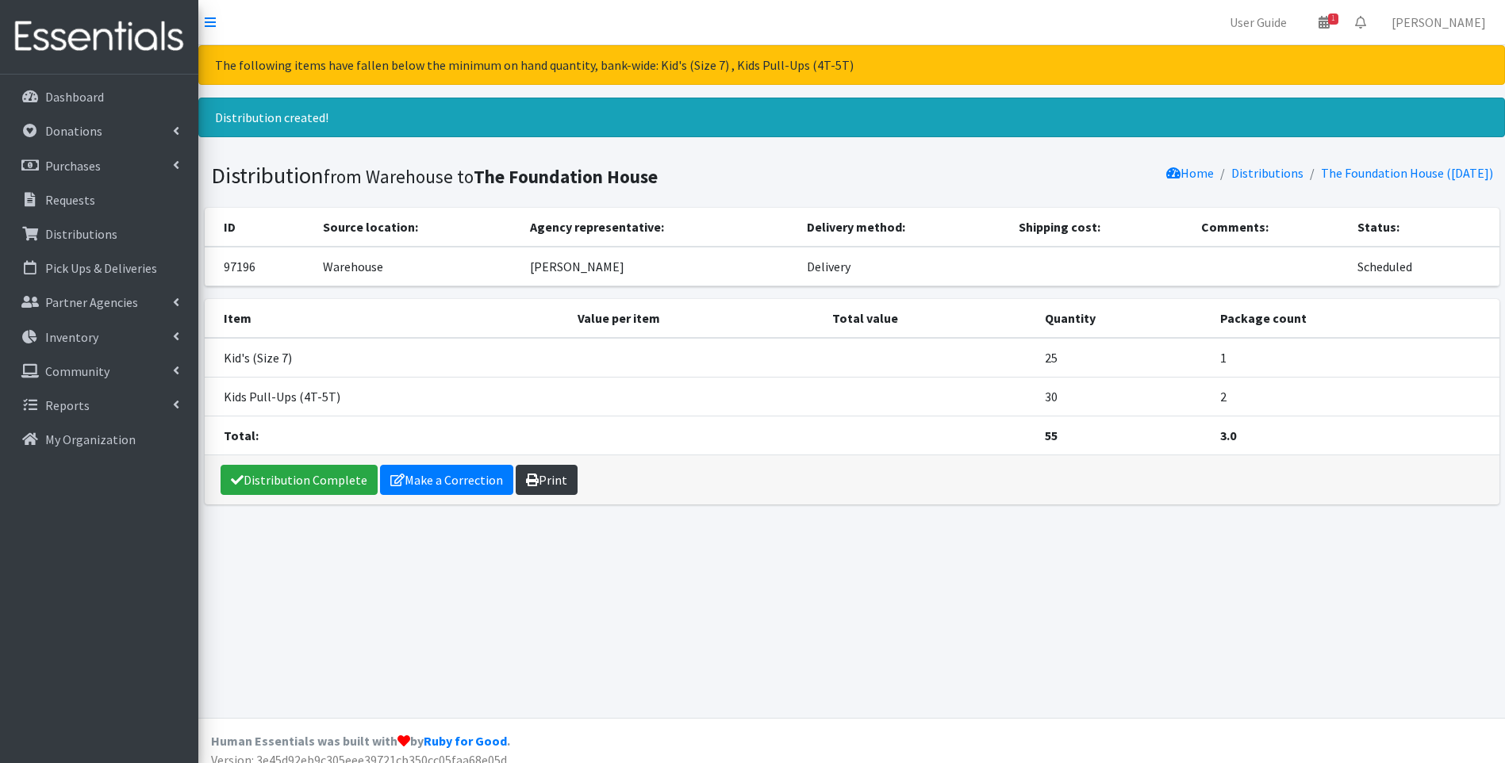
click at [552, 476] on link "Print" at bounding box center [547, 480] width 62 height 30
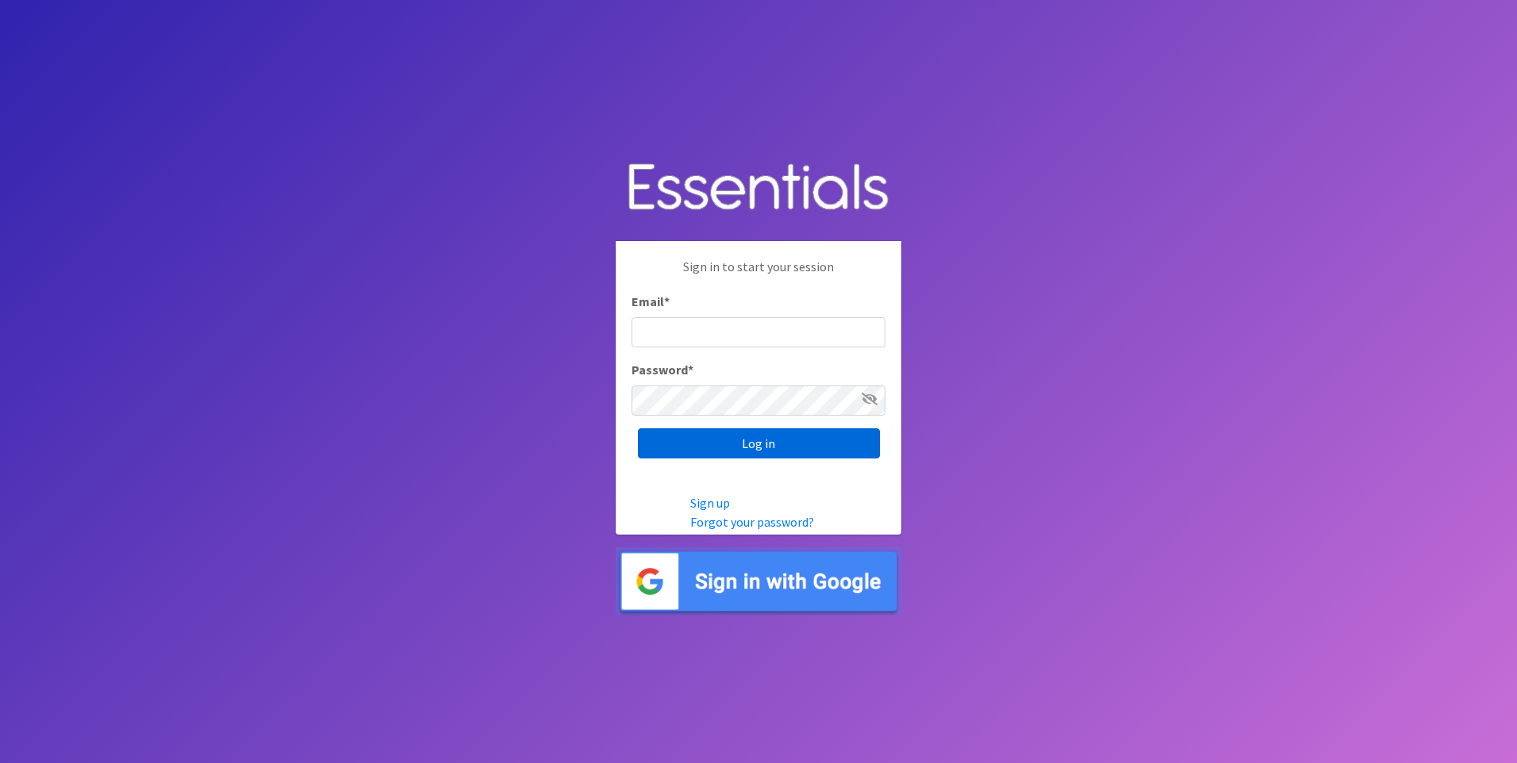
type input "[EMAIL_ADDRESS][DOMAIN_NAME]"
click at [744, 449] on input "Log in" at bounding box center [759, 443] width 242 height 30
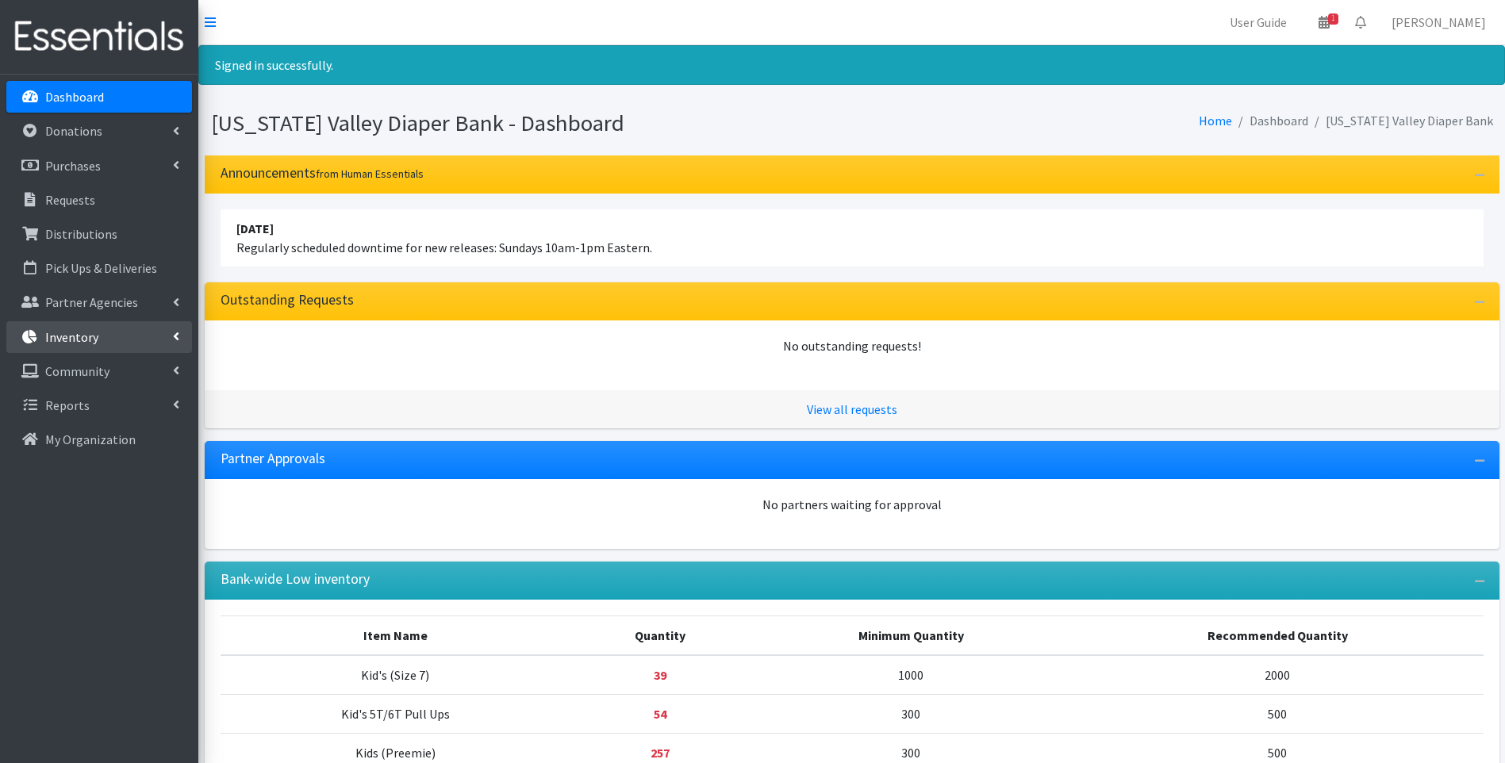
click at [100, 330] on link "Inventory" at bounding box center [99, 337] width 186 height 32
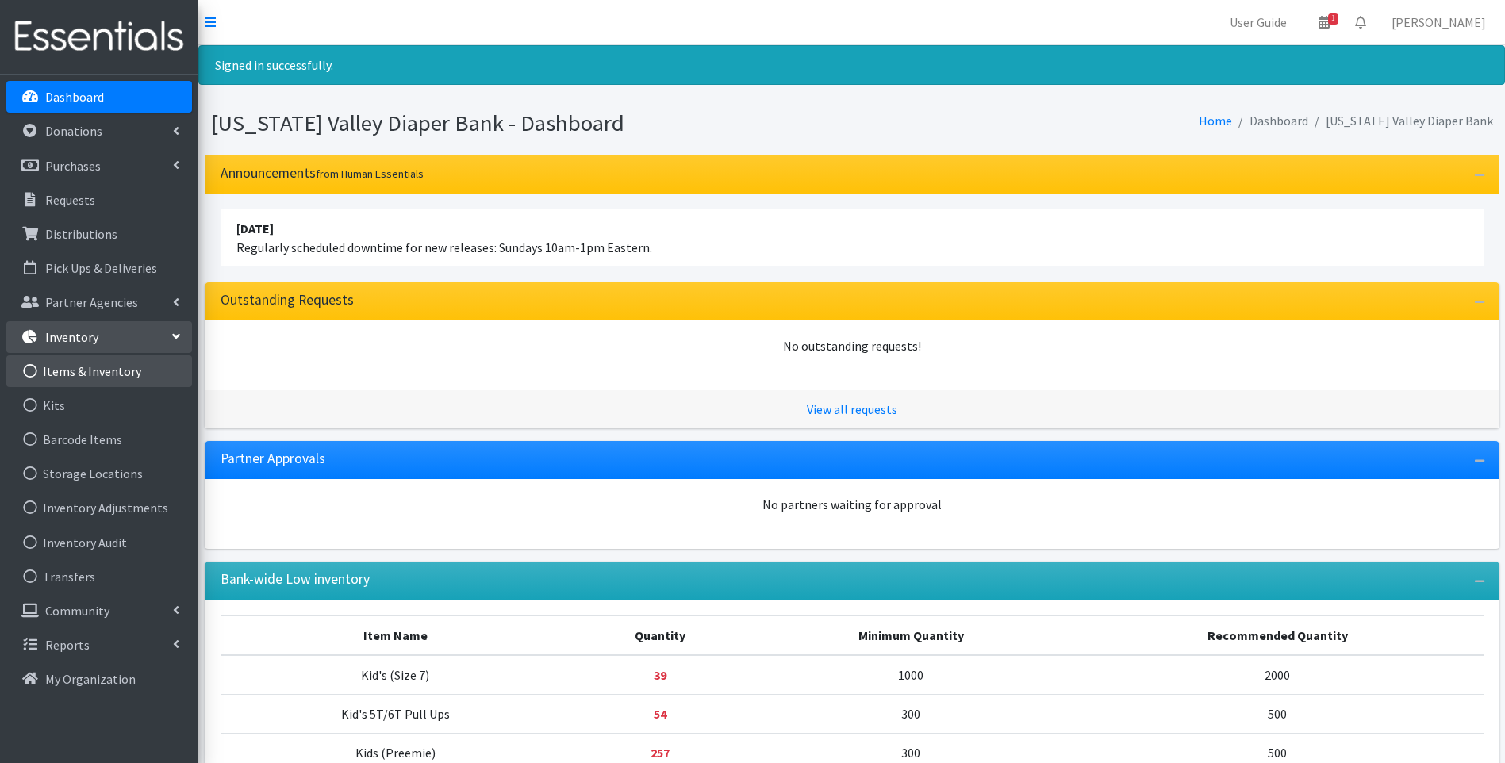
click at [114, 371] on link "Items & Inventory" at bounding box center [99, 371] width 186 height 32
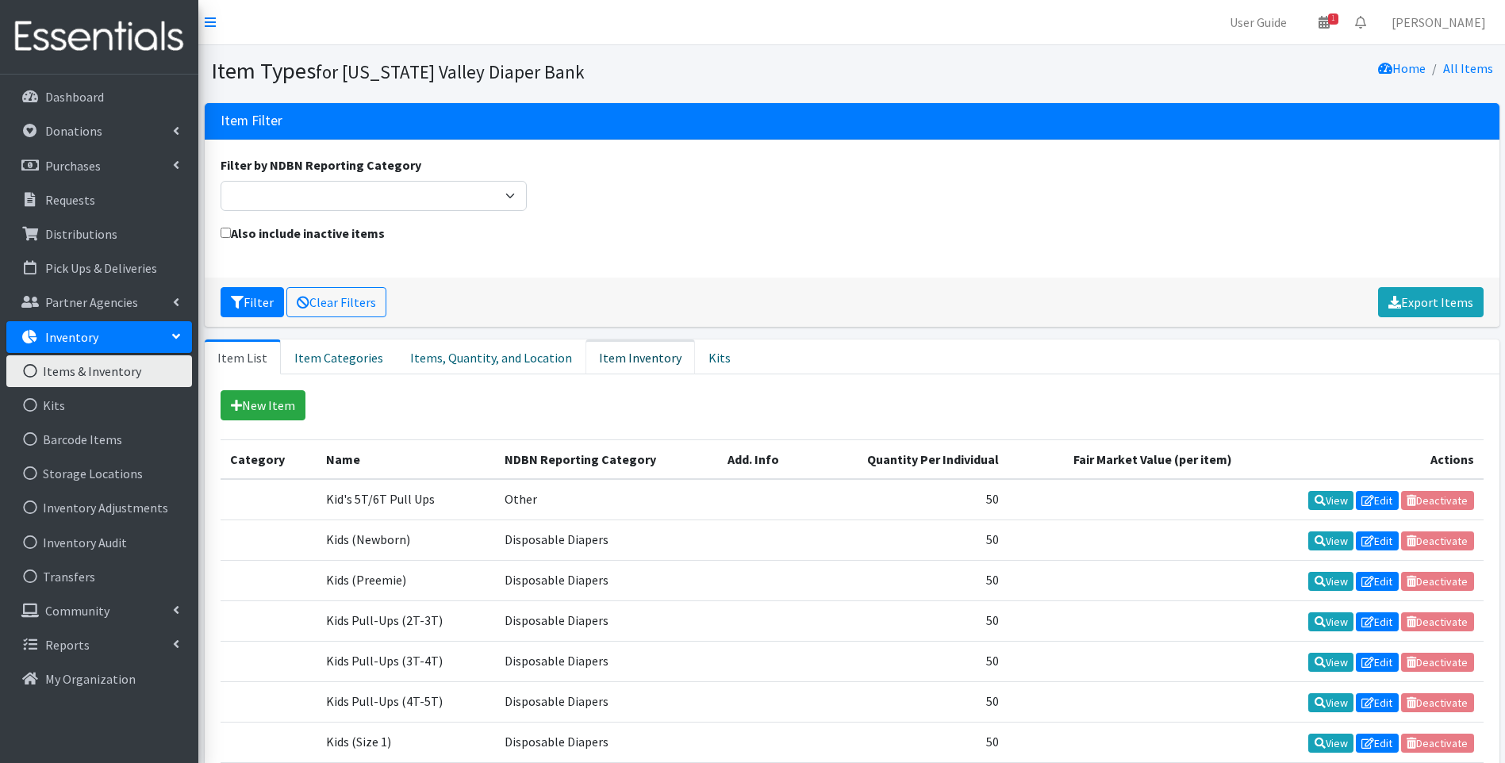
drag, startPoint x: 624, startPoint y: 355, endPoint x: 499, endPoint y: 354, distance: 125.4
click at [624, 355] on link "Item Inventory" at bounding box center [640, 357] width 109 height 35
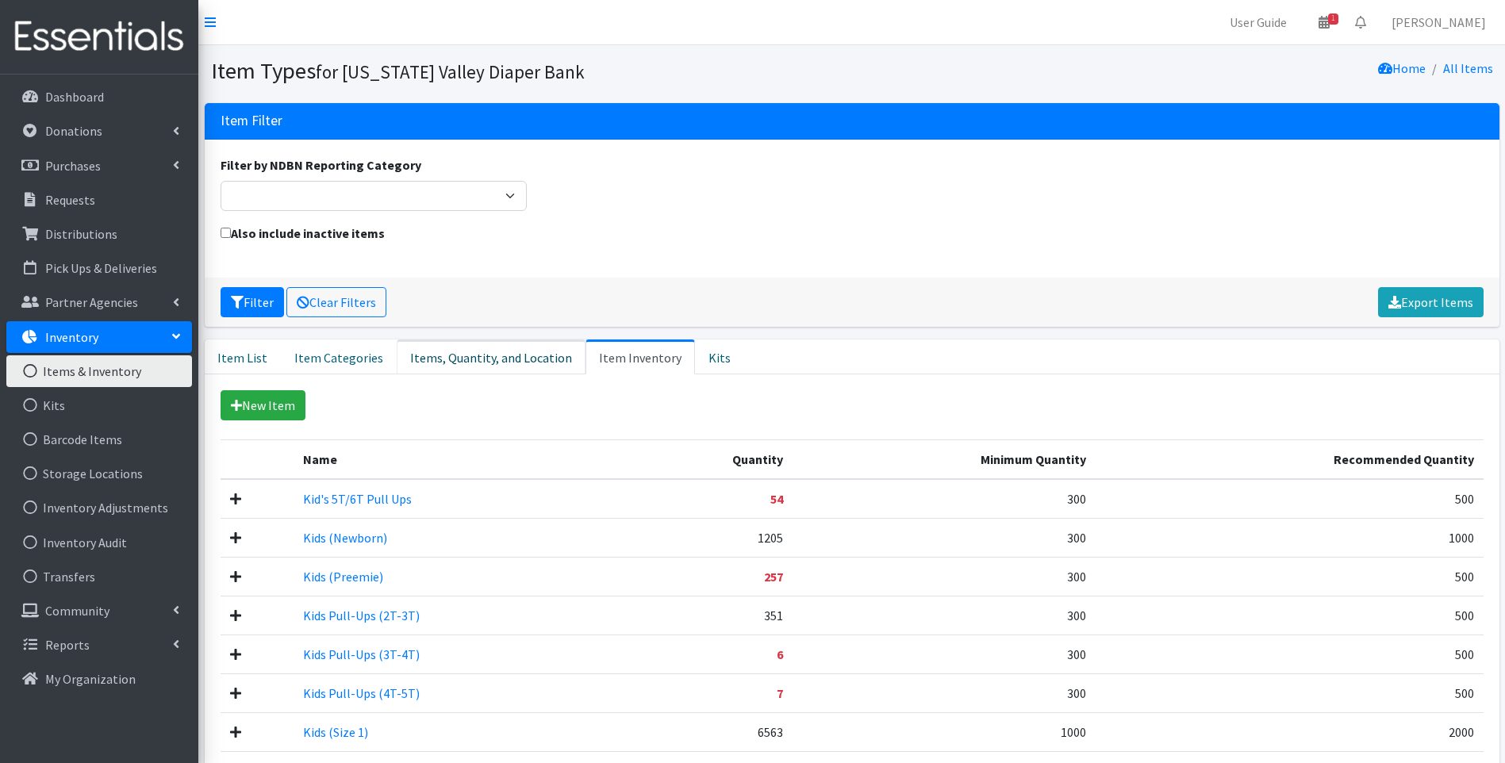
click at [498, 354] on link "Items, Quantity, and Location" at bounding box center [491, 357] width 189 height 35
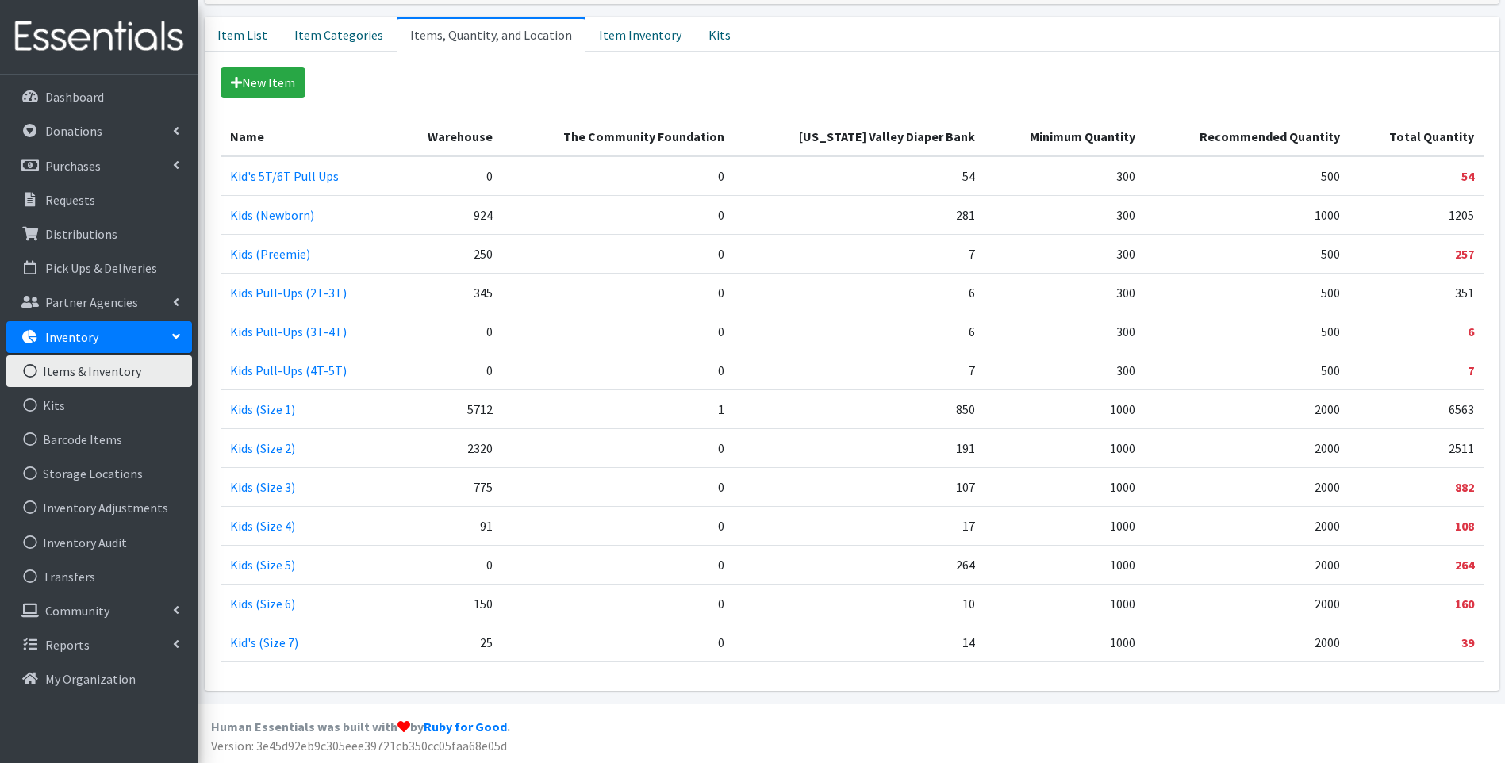
scroll to position [220, 0]
